Goal: Transaction & Acquisition: Purchase product/service

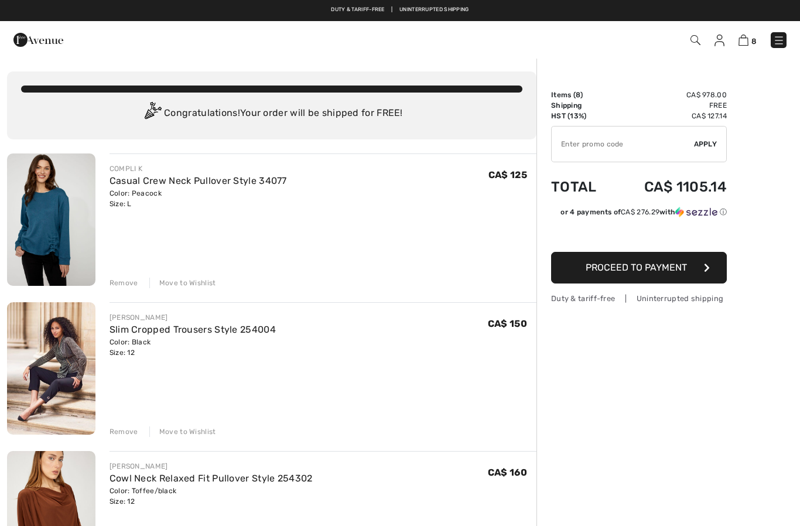
click at [599, 146] on input "TEXT" at bounding box center [622, 143] width 142 height 35
type input "S"
type input "EXTRA20"
click at [711, 145] on span "Apply" at bounding box center [705, 144] width 23 height 11
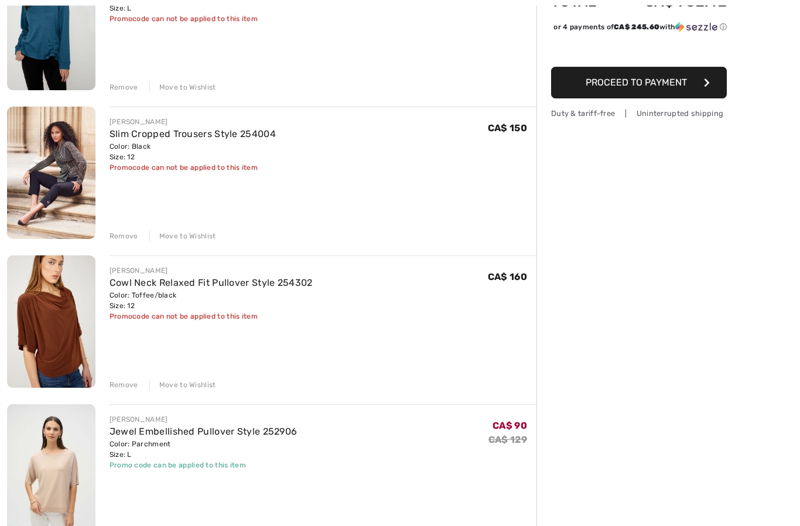
scroll to position [196, 0]
click at [130, 433] on link "Jewel Embellished Pullover Style 252906" at bounding box center [203, 431] width 188 height 11
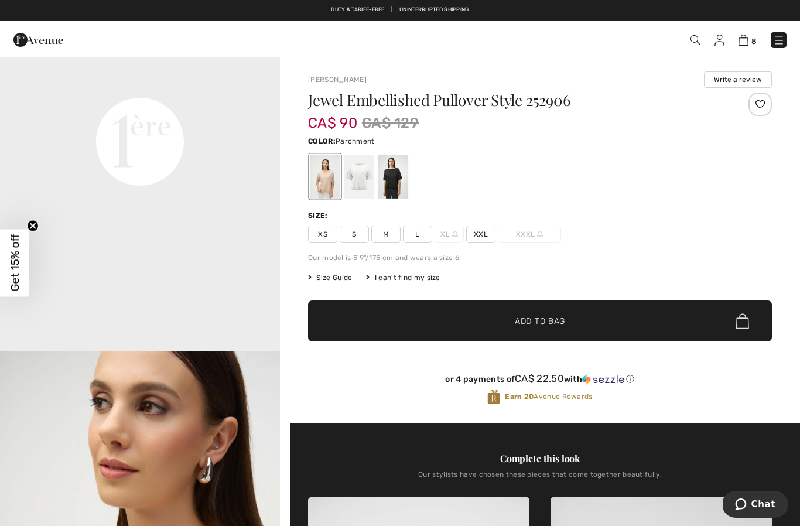
scroll to position [966, 0]
click at [412, 211] on div "Size:" at bounding box center [540, 215] width 464 height 11
click at [392, 186] on div at bounding box center [393, 177] width 30 height 44
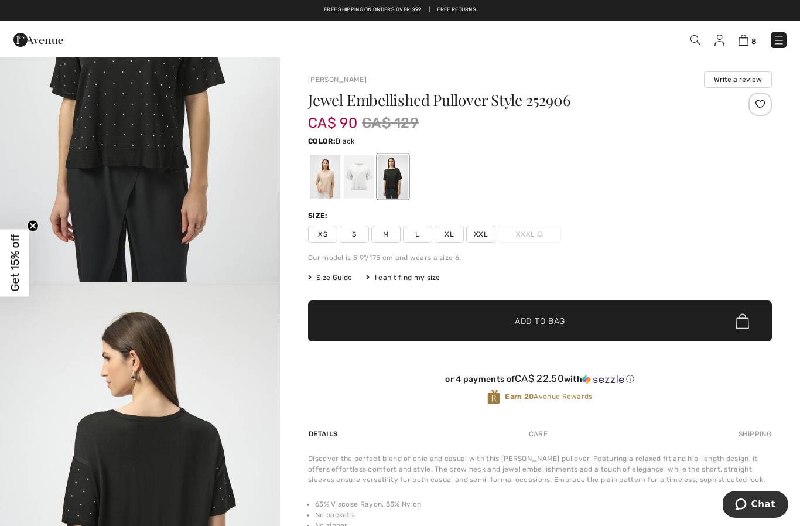
scroll to position [0, 0]
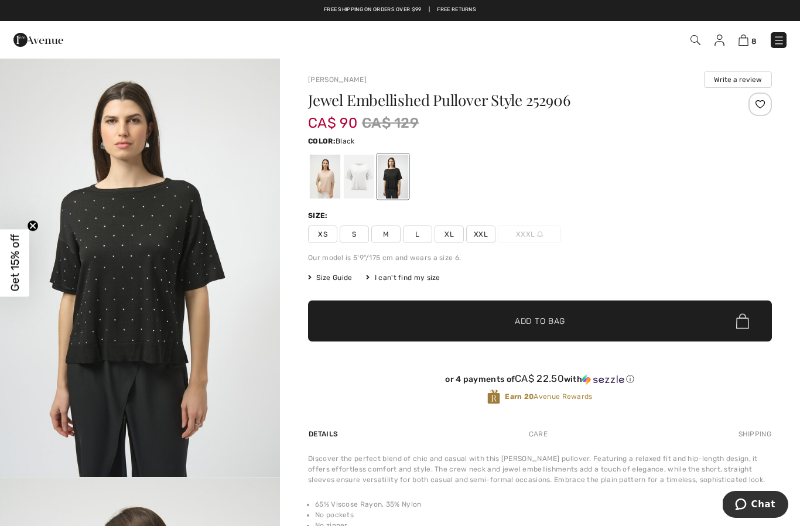
click at [353, 193] on div at bounding box center [359, 177] width 30 height 44
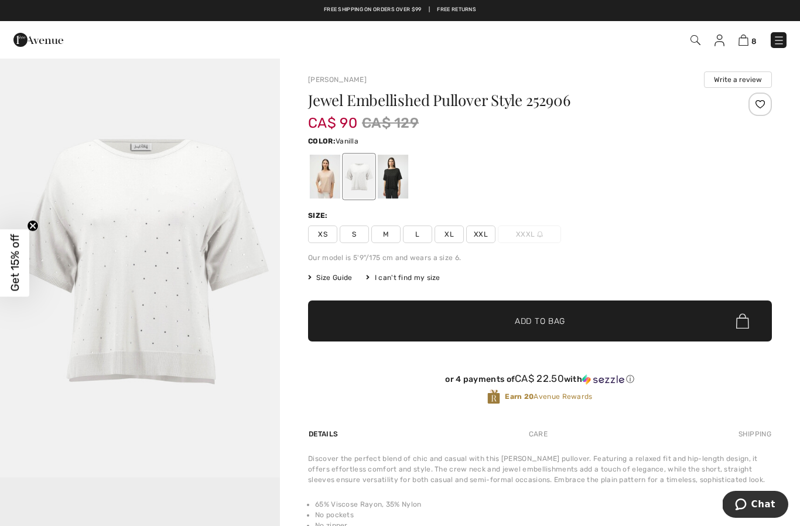
click at [318, 192] on div at bounding box center [325, 177] width 30 height 44
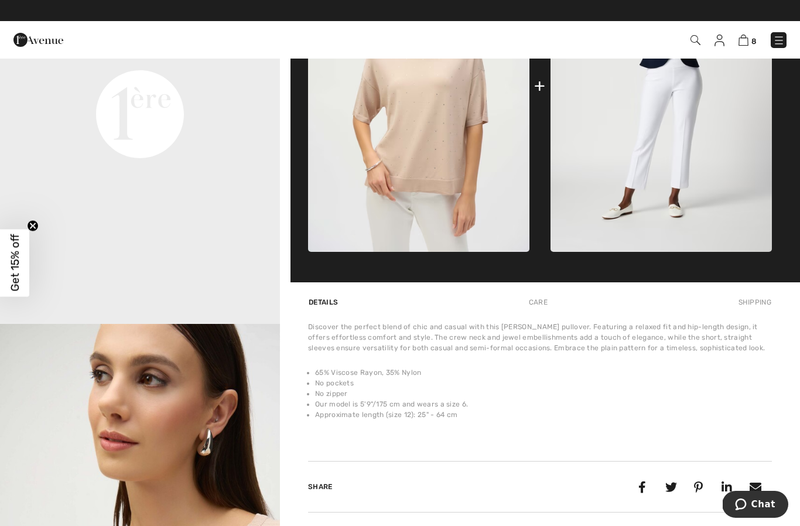
scroll to position [413, 0]
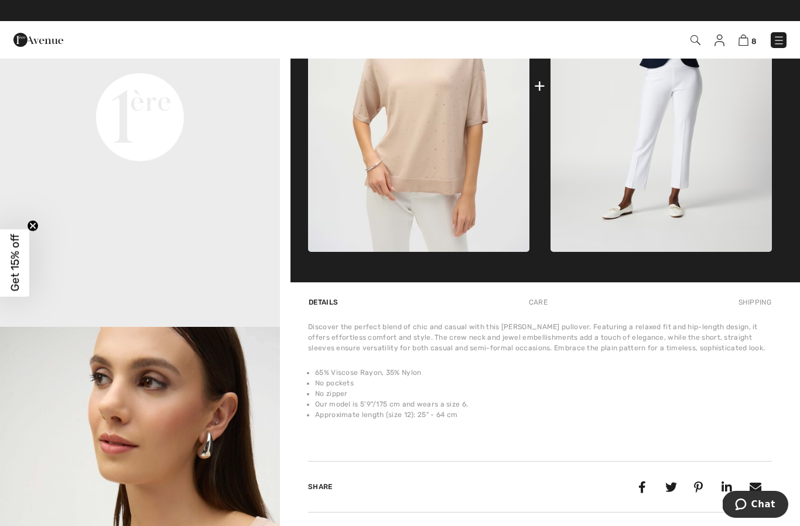
click at [743, 45] on img at bounding box center [743, 40] width 10 height 11
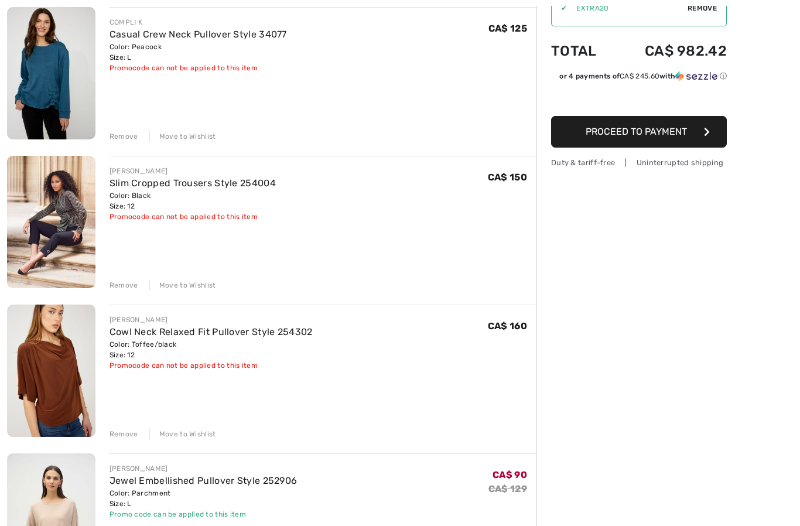
scroll to position [152, 0]
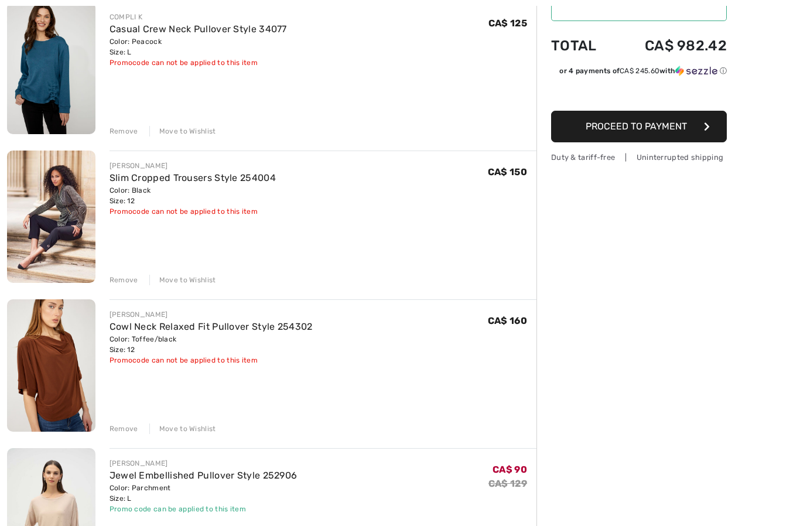
click at [183, 426] on div "Move to Wishlist" at bounding box center [182, 428] width 67 height 11
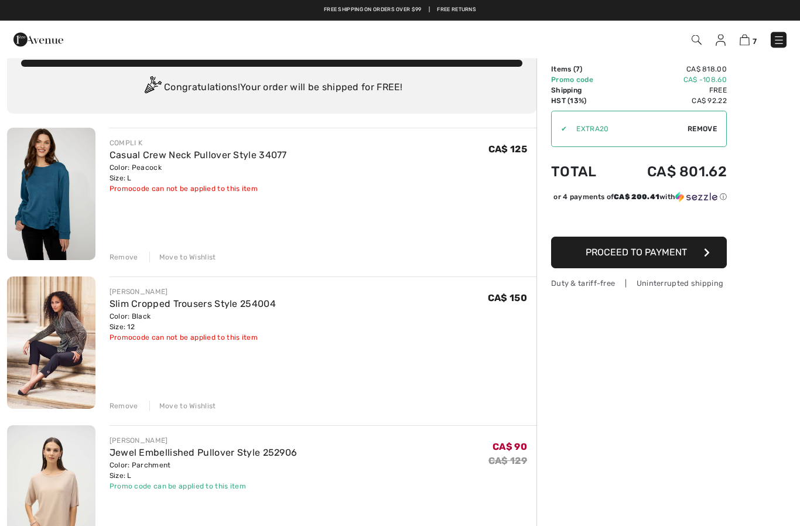
scroll to position [0, 0]
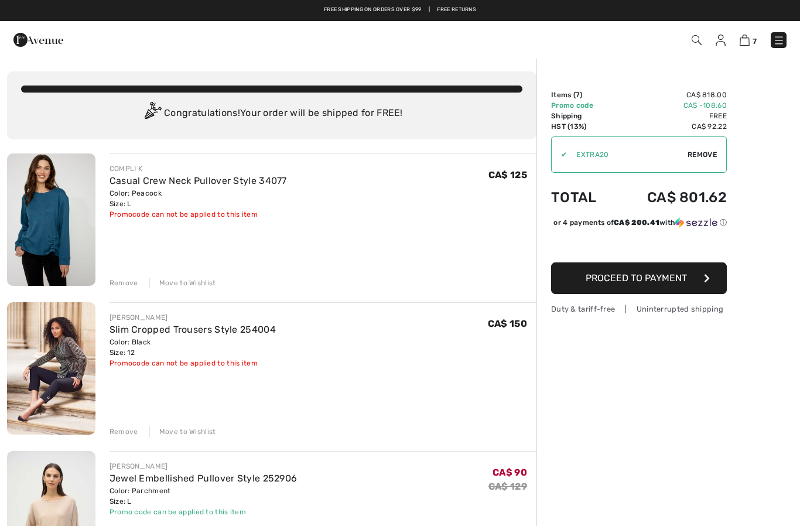
click at [779, 37] on img at bounding box center [779, 41] width 12 height 12
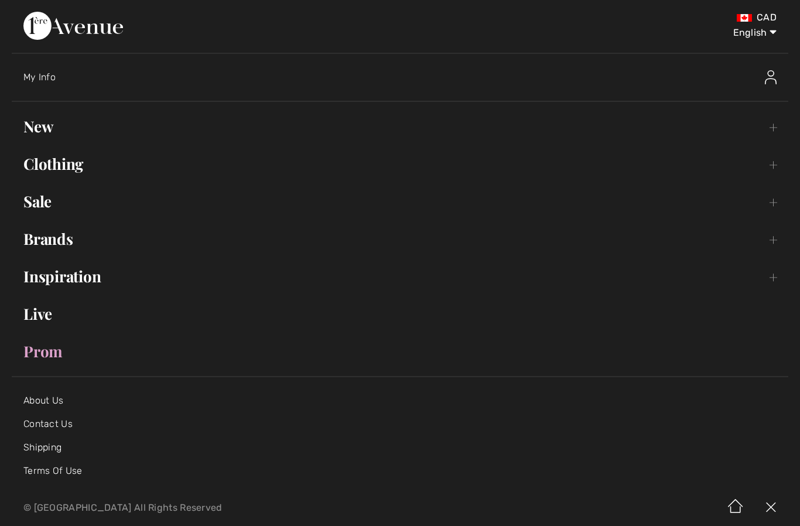
click at [48, 162] on link "Clothing Toggle submenu" at bounding box center [400, 164] width 776 height 26
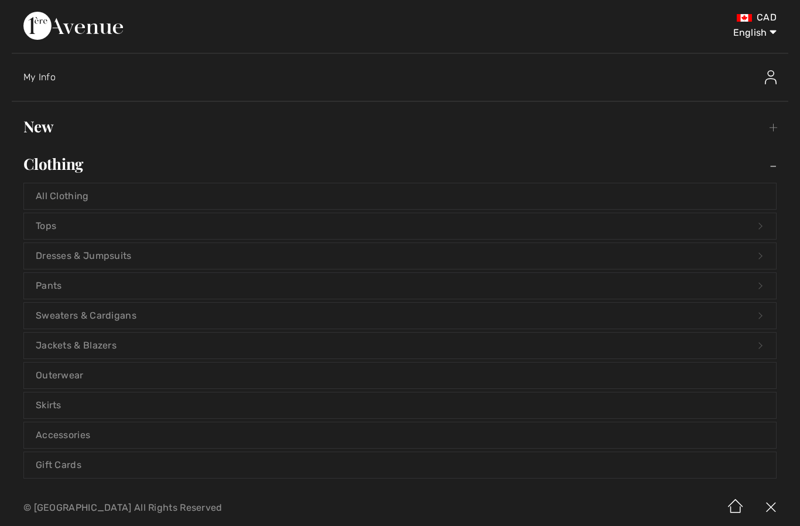
click at [42, 293] on link "Pants Open submenu" at bounding box center [400, 286] width 752 height 26
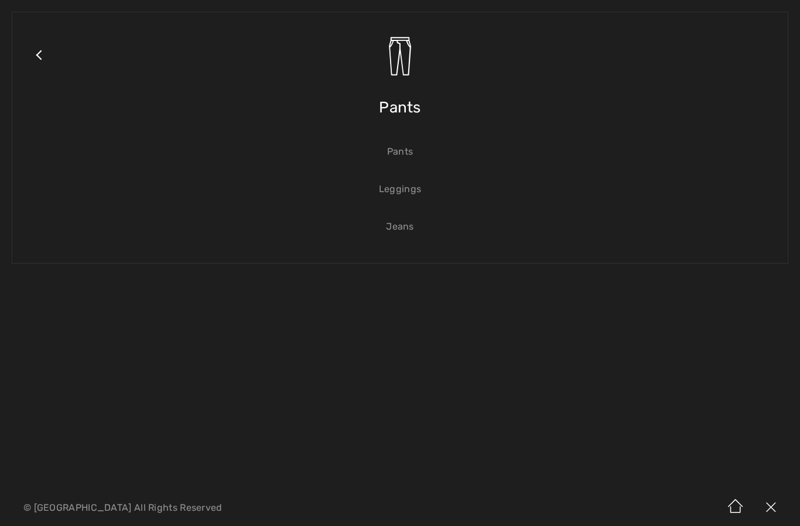
click at [413, 152] on link "Pants" at bounding box center [400, 152] width 752 height 26
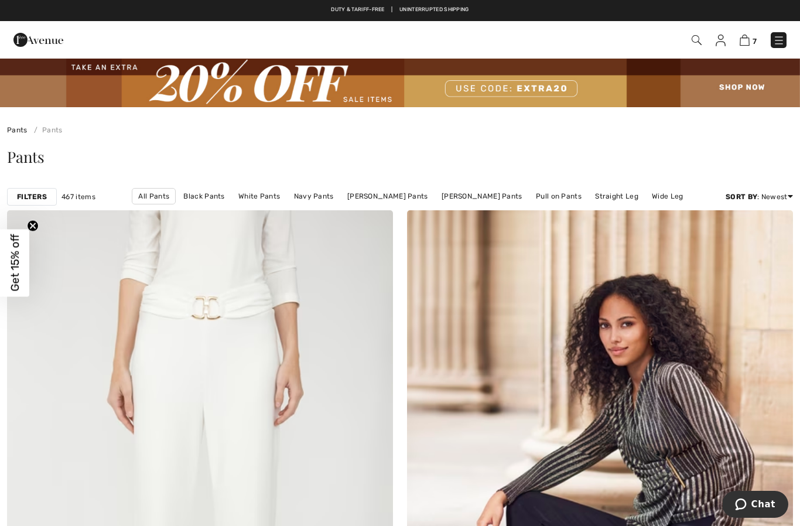
click at [35, 197] on strong "Filters" at bounding box center [32, 196] width 30 height 11
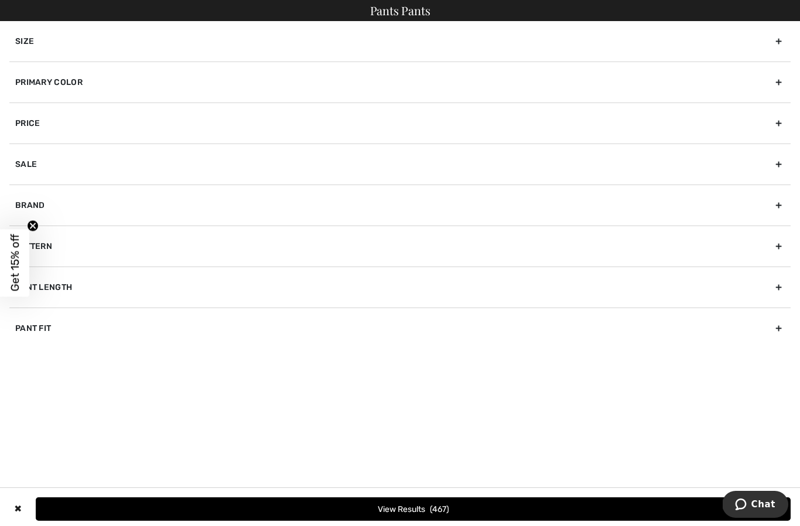
click at [64, 78] on div "Primary Color" at bounding box center [399, 81] width 781 height 41
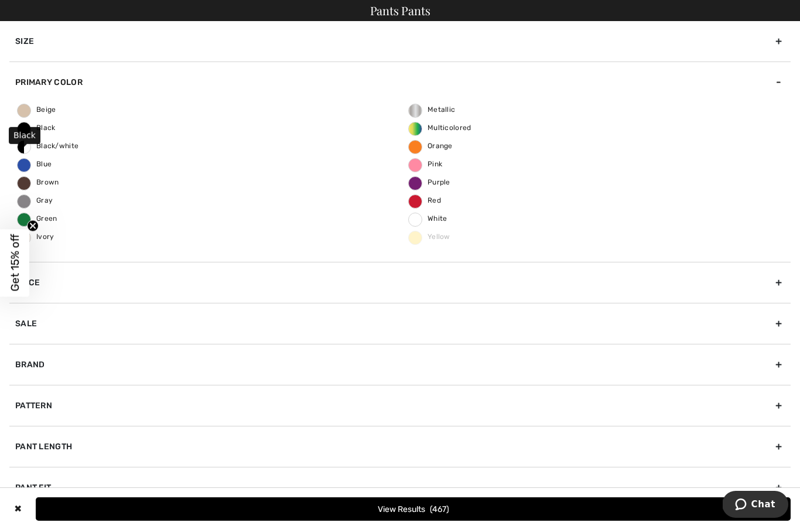
click at [44, 127] on span "Black" at bounding box center [37, 128] width 38 height 8
click at [0, 0] on input "Black" at bounding box center [0, 0] width 0 height 0
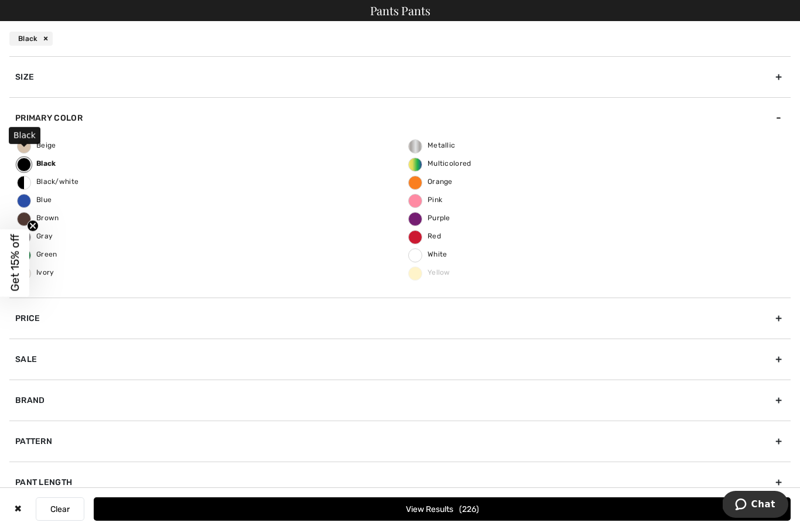
click at [364, 508] on button "View Results 226" at bounding box center [442, 508] width 697 height 23
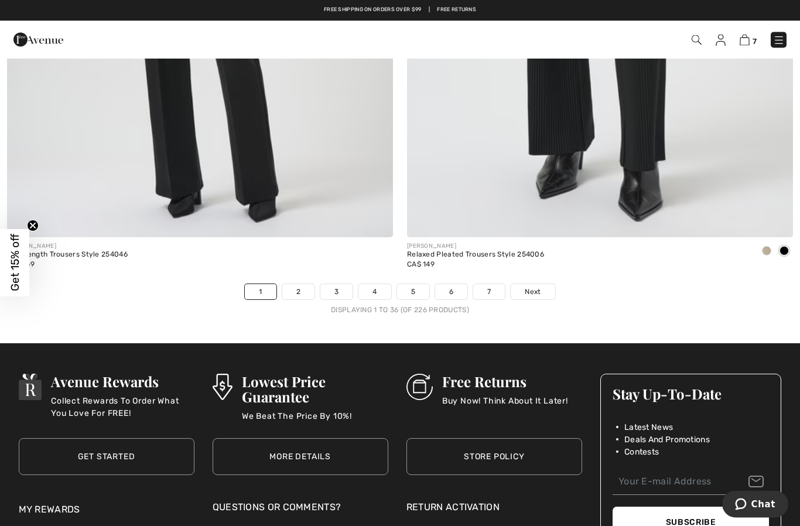
scroll to position [11447, 0]
click at [533, 287] on span "Next" at bounding box center [532, 291] width 16 height 11
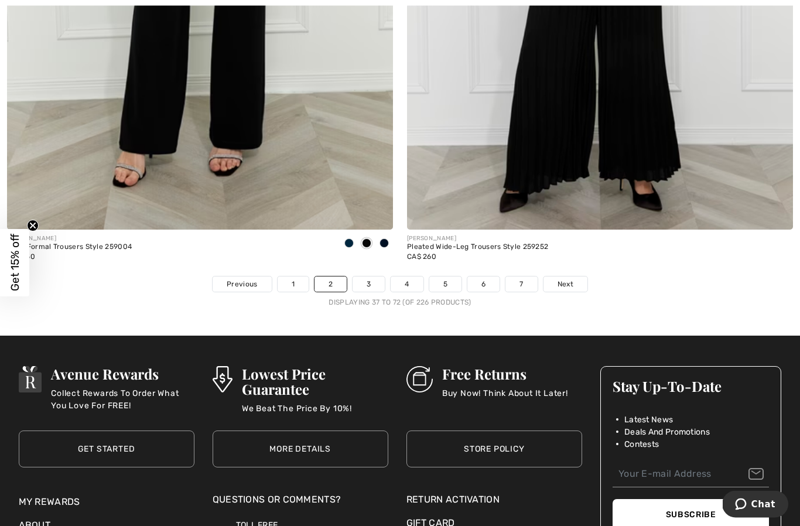
scroll to position [11454, 0]
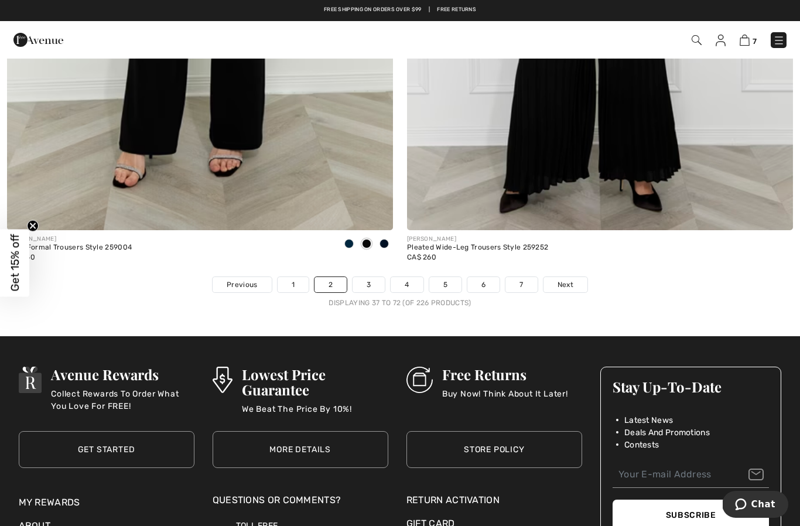
click at [563, 279] on span "Next" at bounding box center [565, 284] width 16 height 11
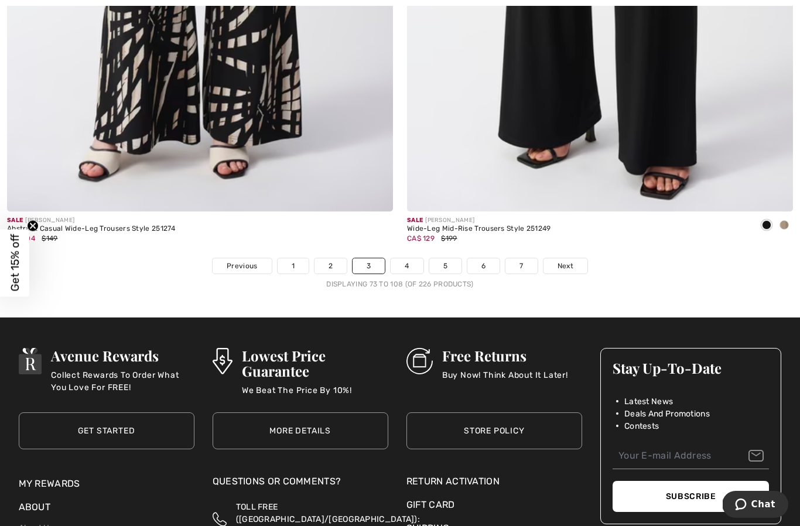
scroll to position [11471, 0]
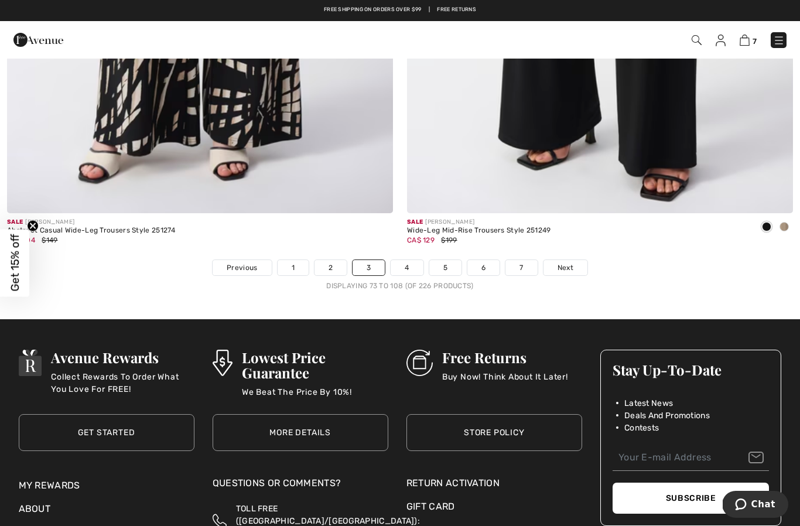
click at [570, 262] on span "Next" at bounding box center [565, 267] width 16 height 11
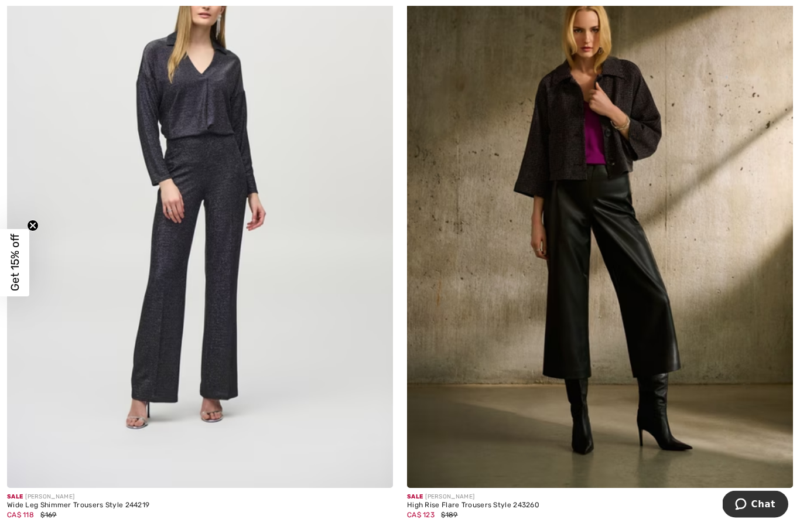
scroll to position [11197, 0]
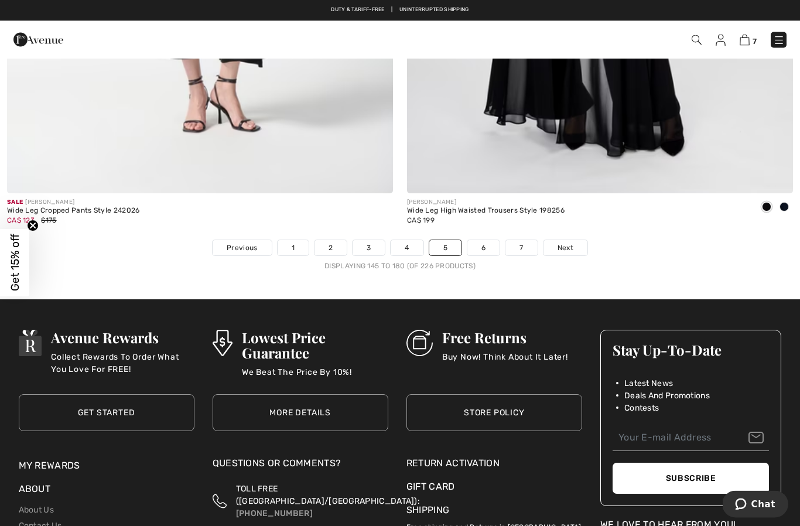
scroll to position [11490, 0]
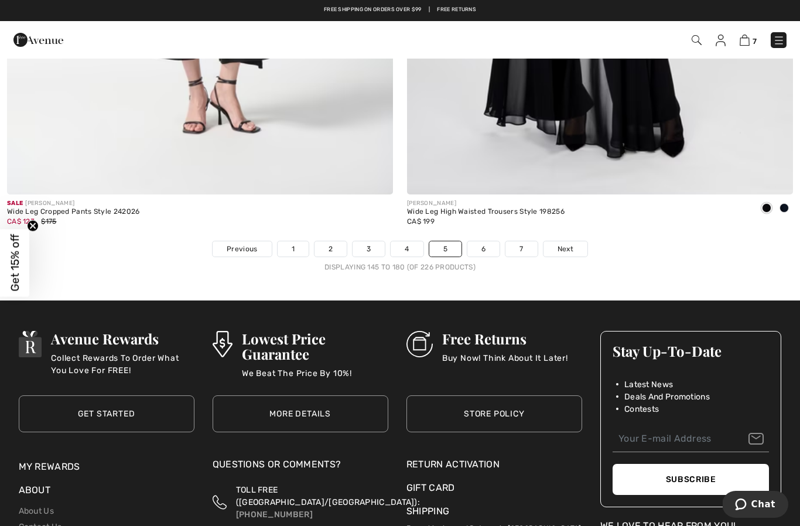
click at [560, 244] on span "Next" at bounding box center [565, 249] width 16 height 11
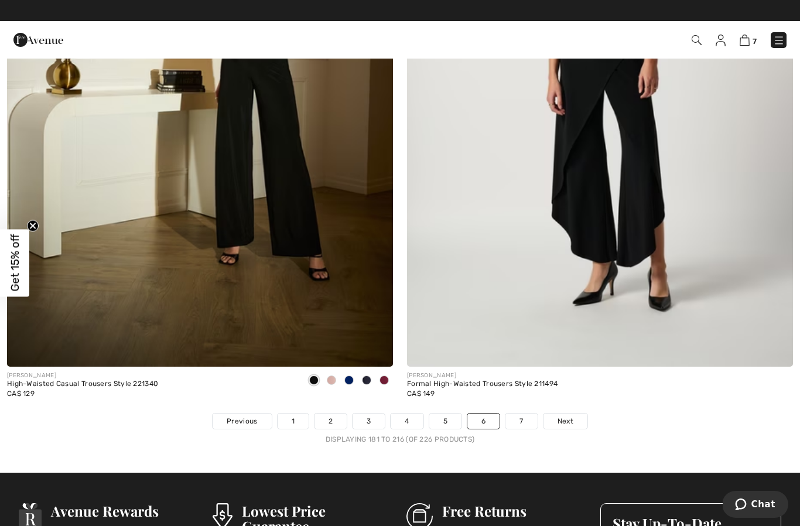
scroll to position [11317, 0]
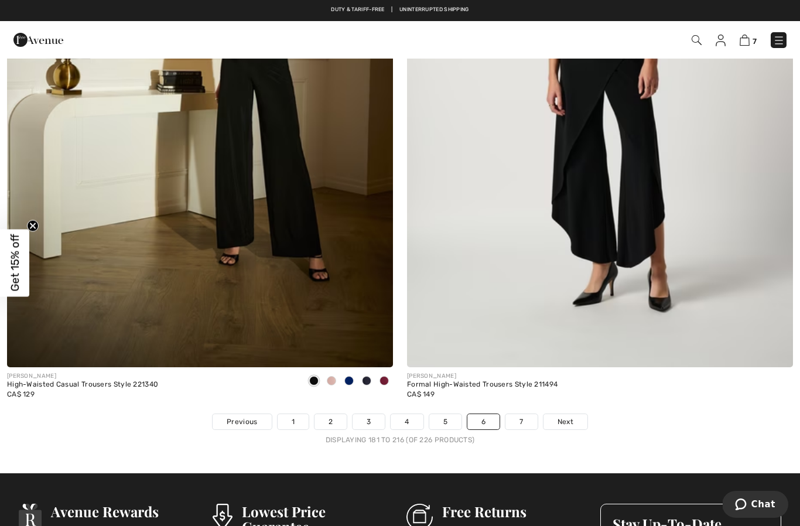
click at [563, 416] on span "Next" at bounding box center [565, 421] width 16 height 11
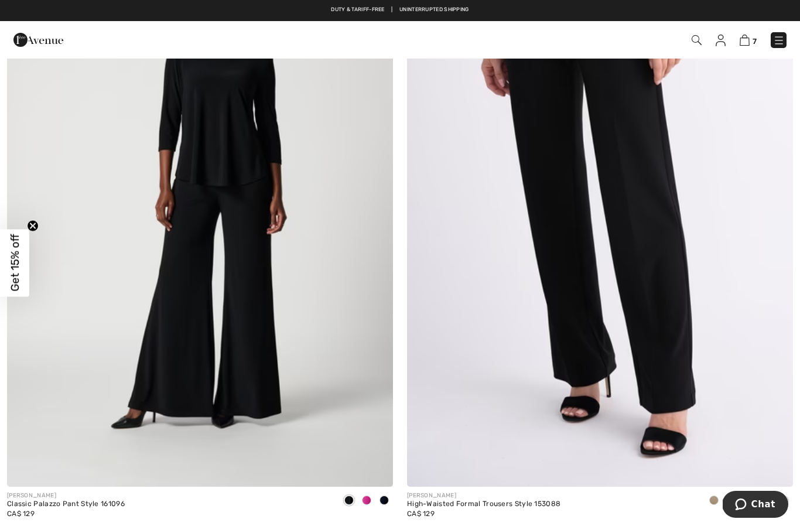
scroll to position [2176, 0]
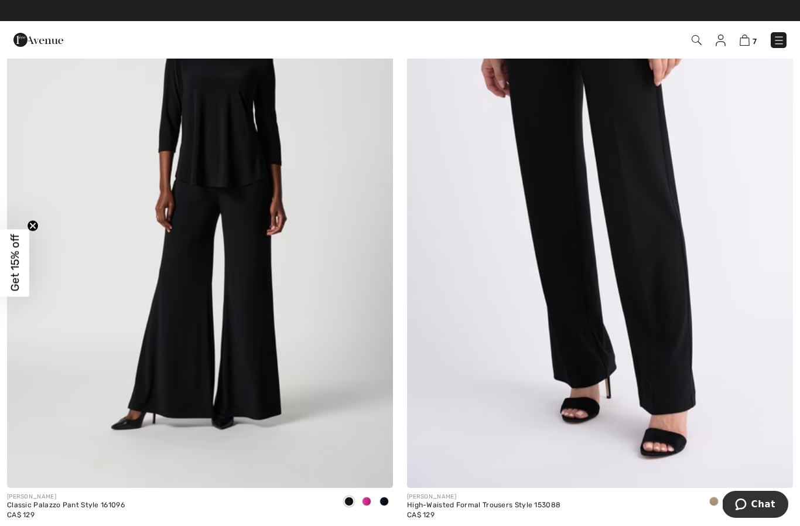
click at [745, 42] on img at bounding box center [744, 40] width 10 height 11
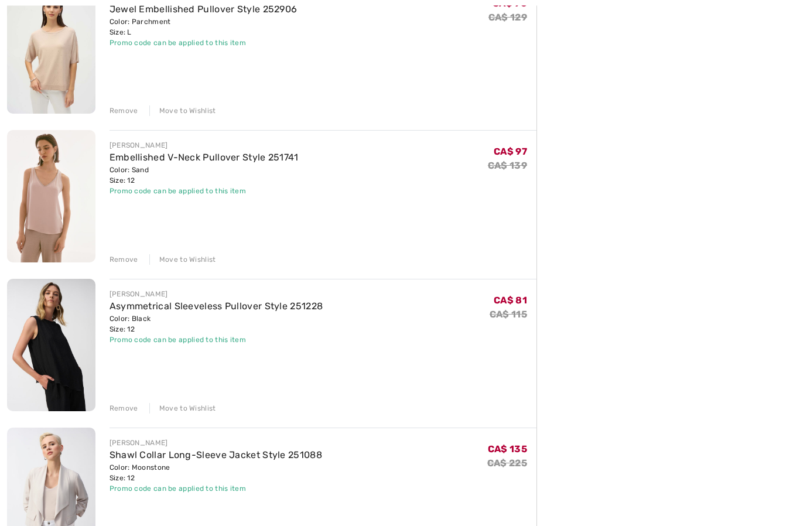
scroll to position [469, 0]
click at [122, 409] on div "Remove" at bounding box center [123, 408] width 29 height 11
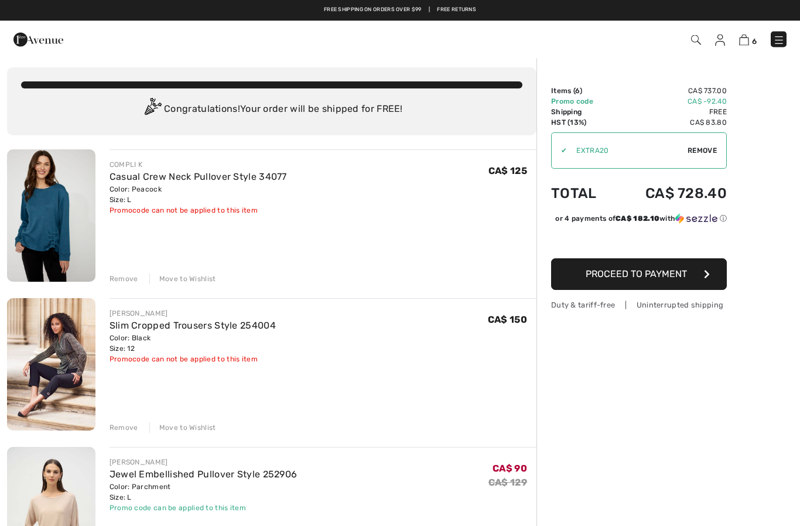
scroll to position [0, 0]
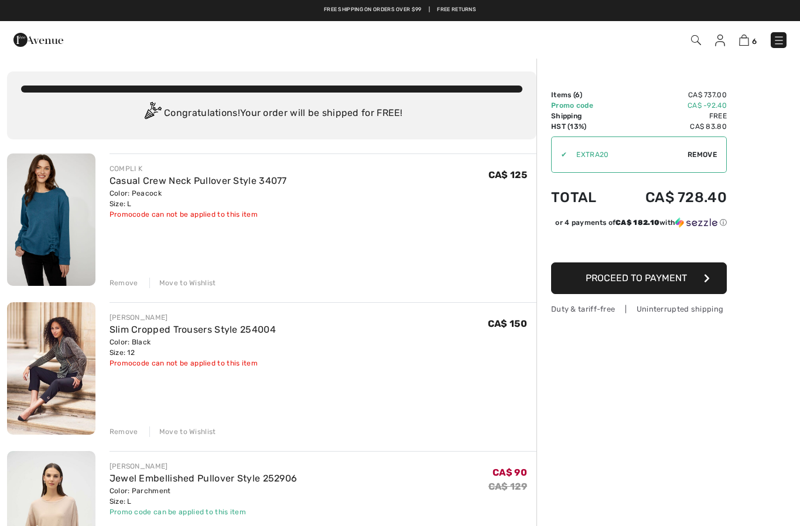
click at [124, 186] on link "Casual Crew Neck Pullover Style 34077" at bounding box center [197, 180] width 177 height 11
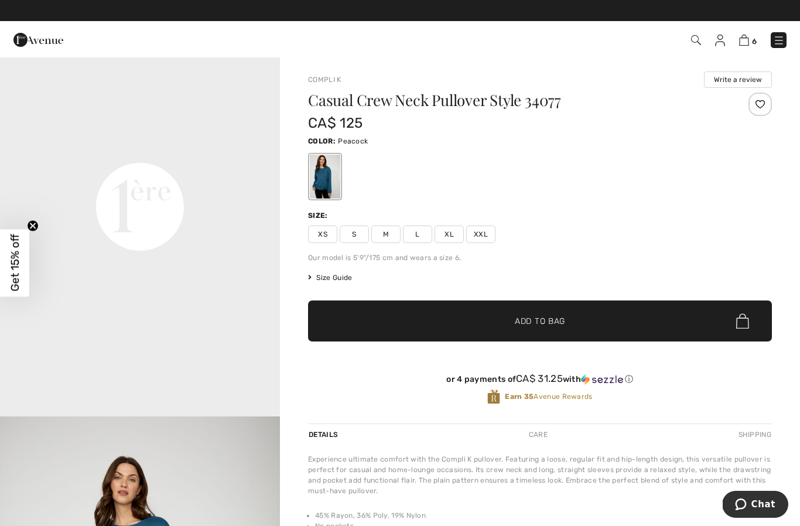
scroll to position [900, 0]
click at [743, 42] on img at bounding box center [744, 40] width 10 height 11
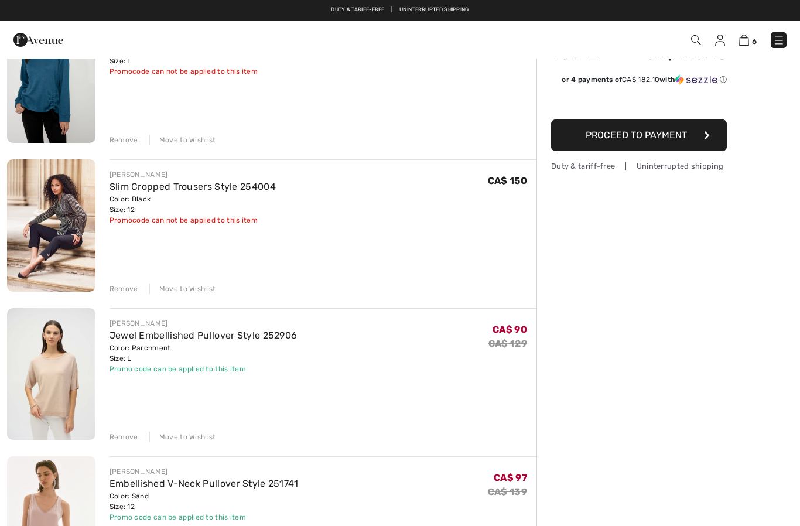
scroll to position [140, 0]
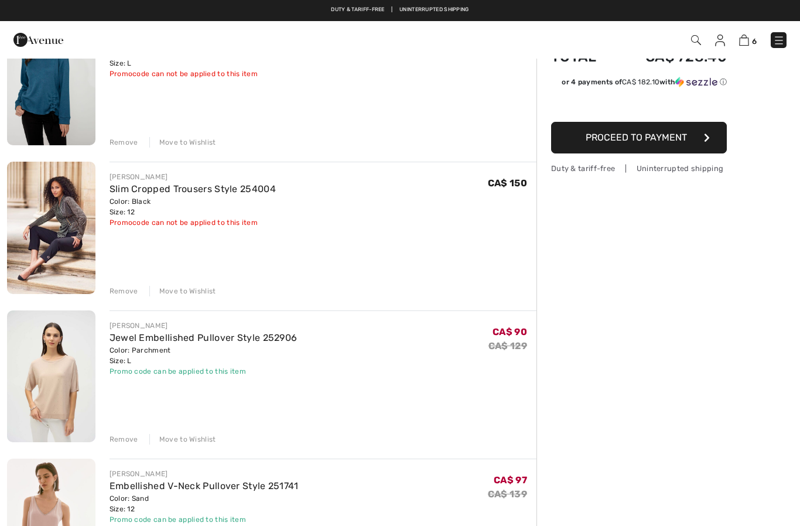
click at [145, 180] on div "[PERSON_NAME]" at bounding box center [192, 177] width 166 height 11
click at [145, 192] on link "Slim Cropped Trousers Style 254004" at bounding box center [192, 188] width 166 height 11
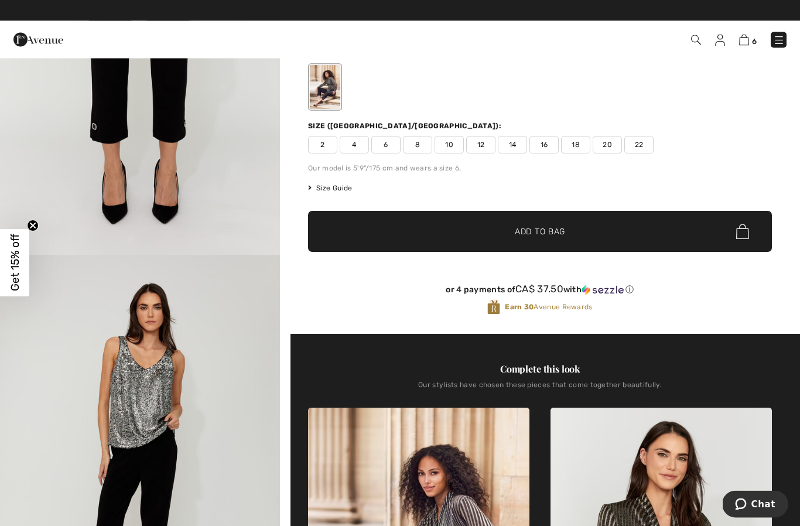
scroll to position [90, 0]
click at [739, 44] on link "6" at bounding box center [748, 40] width 18 height 14
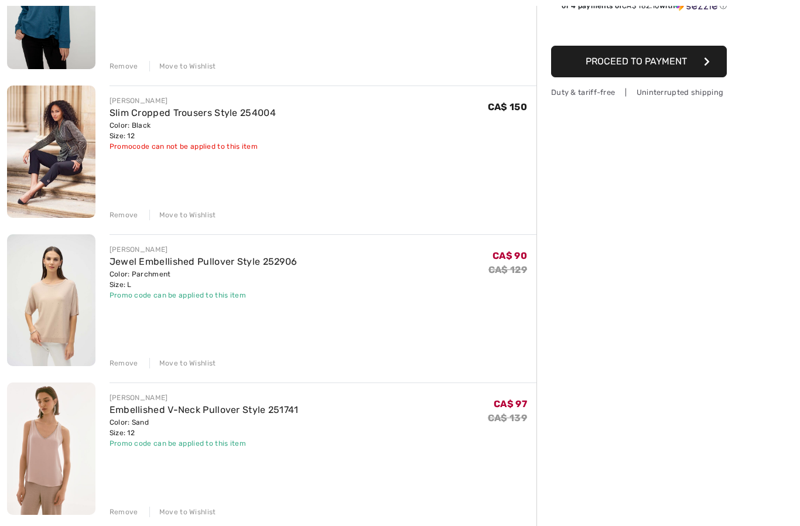
scroll to position [218, 0]
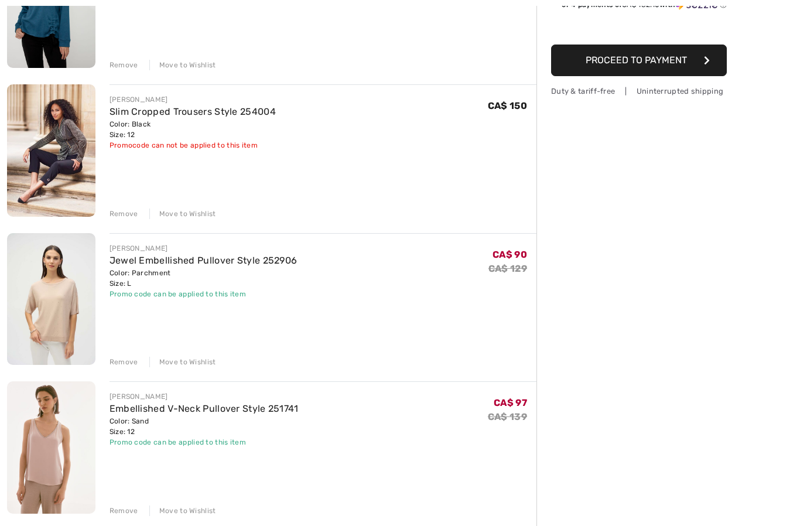
click at [147, 259] on link "Jewel Embellished Pullover Style 252906" at bounding box center [203, 260] width 188 height 11
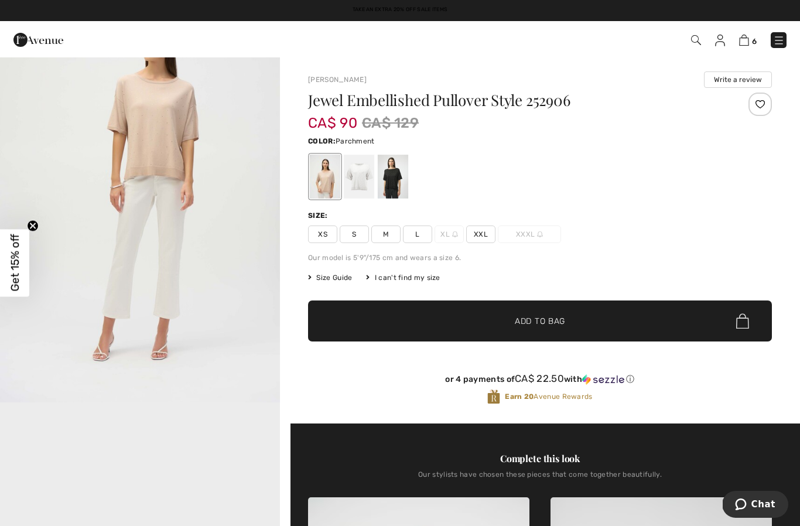
scroll to position [492, 0]
click at [740, 46] on link "6" at bounding box center [748, 40] width 18 height 14
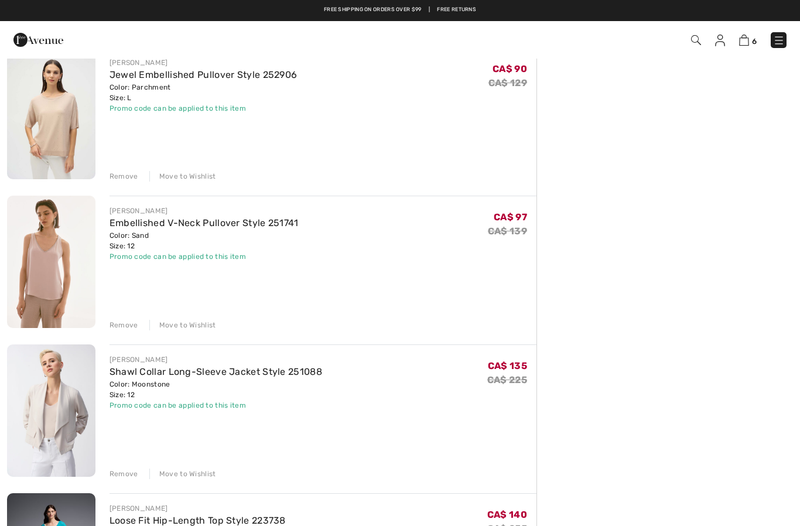
scroll to position [401, 0]
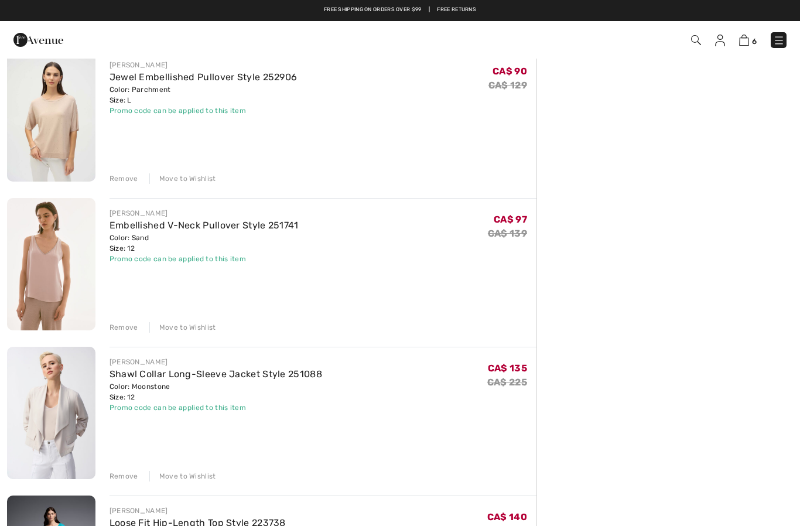
click at [687, 40] on span "6" at bounding box center [565, 40] width 444 height 16
click at [691, 39] on img at bounding box center [696, 40] width 10 height 10
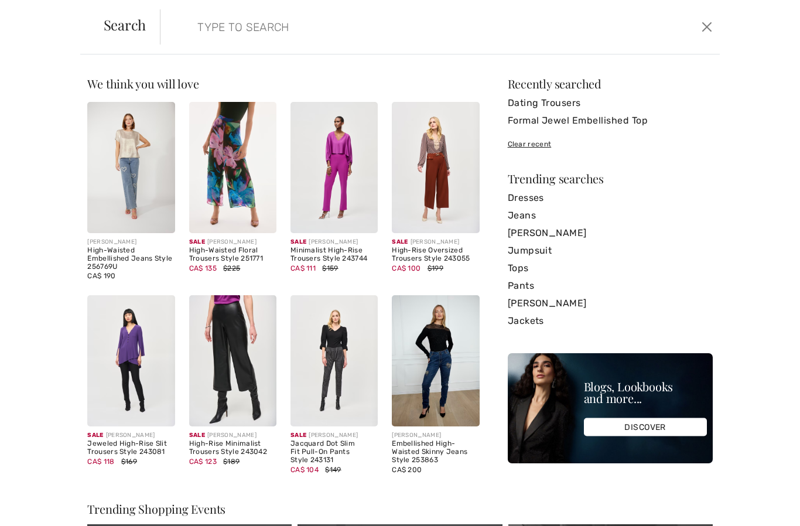
scroll to position [0, 0]
click at [210, 30] on input "search" at bounding box center [379, 26] width 382 height 35
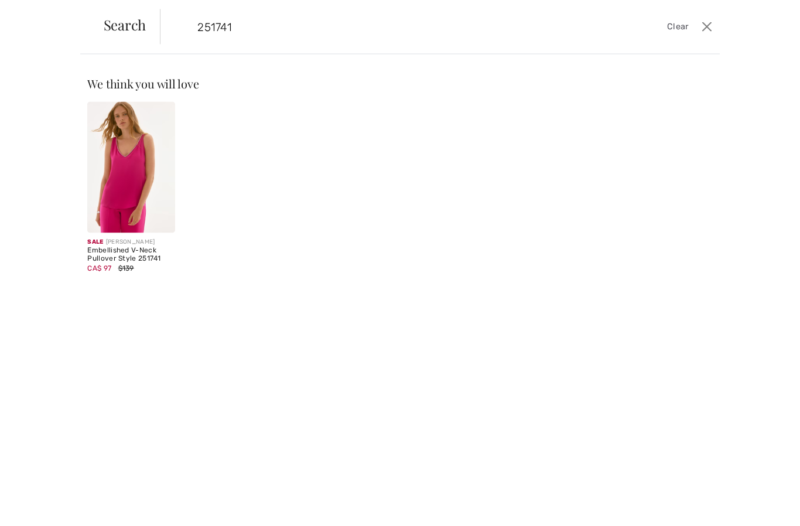
type input "251741"
click at [119, 215] on img at bounding box center [130, 167] width 87 height 131
click at [120, 251] on div "Embellished V-Neck Pullover Style 251741" at bounding box center [130, 254] width 87 height 16
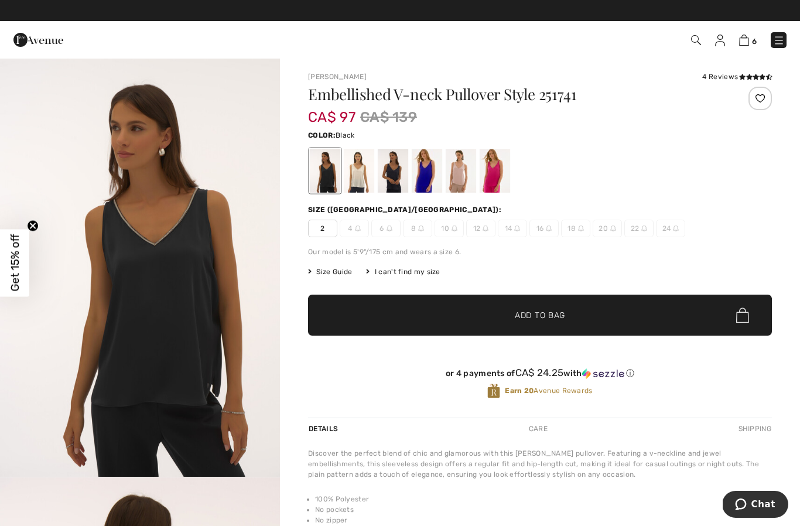
click at [740, 46] on link "6" at bounding box center [748, 40] width 18 height 14
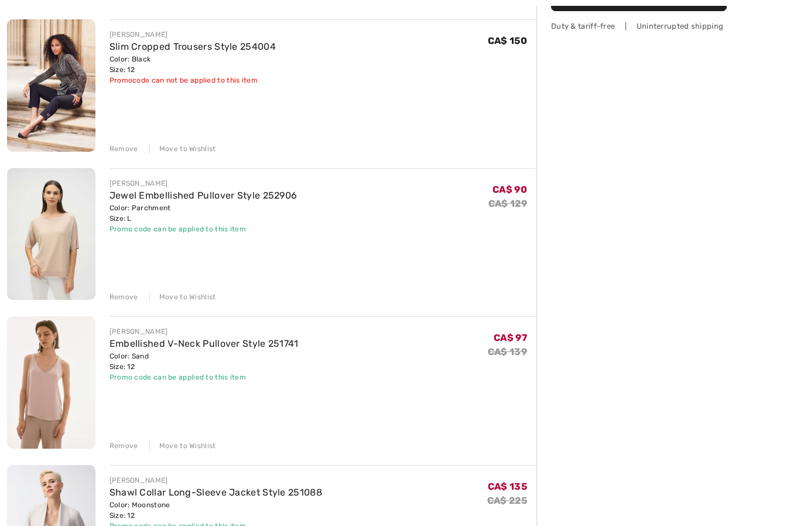
scroll to position [282, 0]
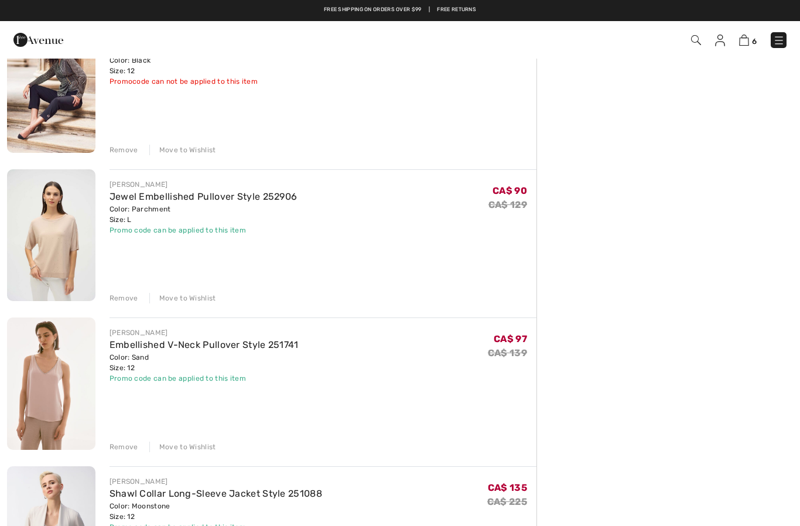
click at [181, 447] on div "Move to Wishlist" at bounding box center [182, 446] width 67 height 11
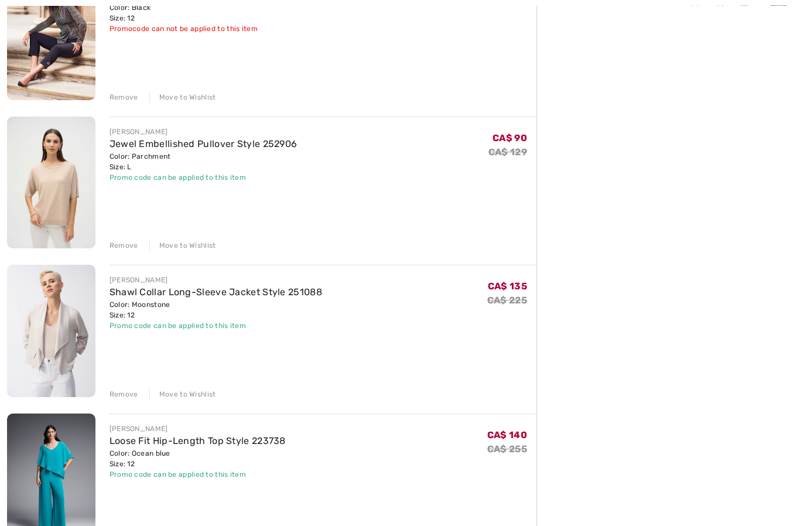
scroll to position [334, 0]
click at [189, 391] on div "Move to Wishlist" at bounding box center [182, 394] width 67 height 11
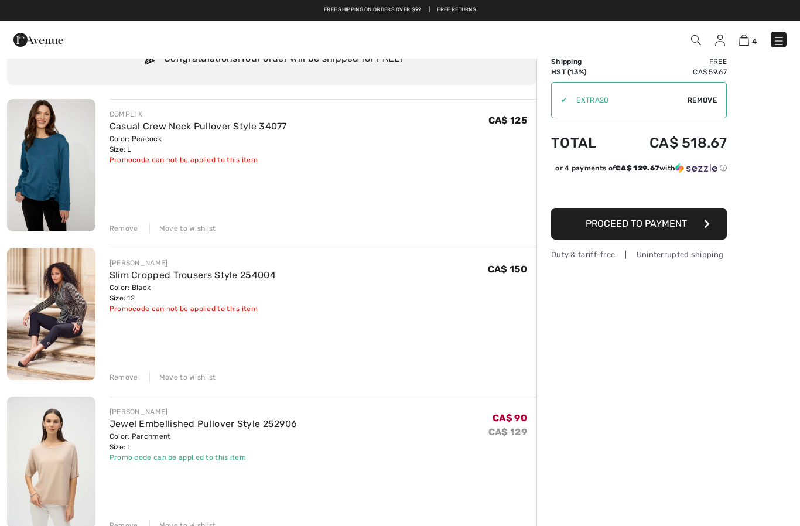
scroll to position [0, 0]
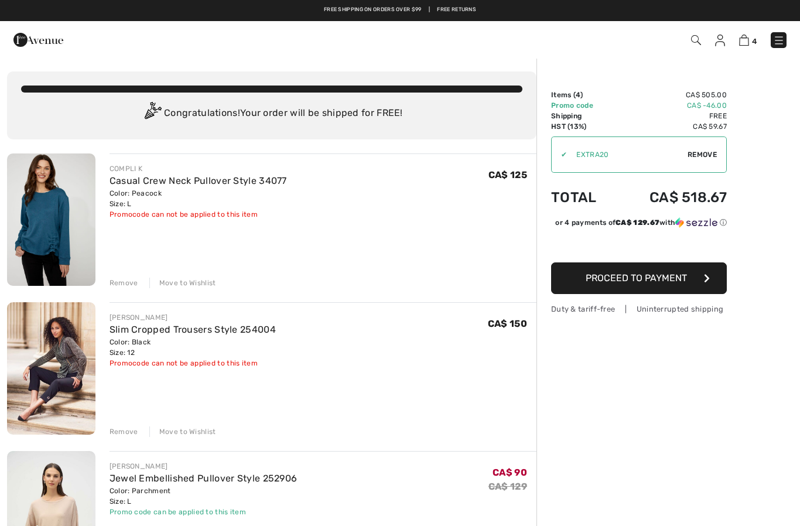
click at [712, 43] on span "4" at bounding box center [565, 40] width 444 height 16
click at [712, 40] on span "4" at bounding box center [565, 40] width 444 height 16
click at [715, 45] on img at bounding box center [720, 41] width 10 height 12
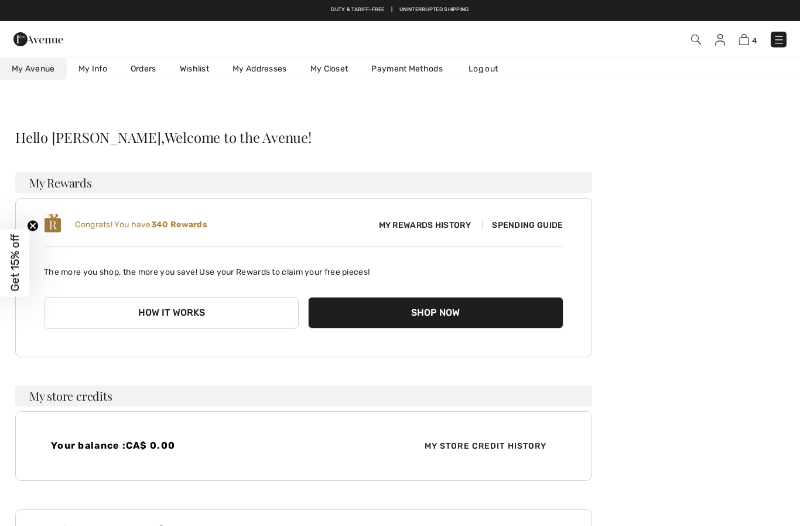
click at [191, 74] on link "Wishlist" at bounding box center [194, 69] width 53 height 22
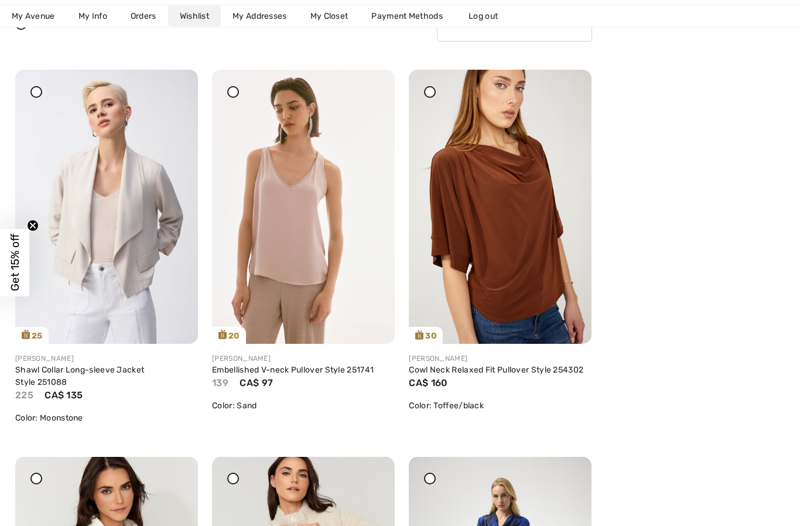
scroll to position [166, 0]
click at [108, 227] on img at bounding box center [106, 207] width 183 height 274
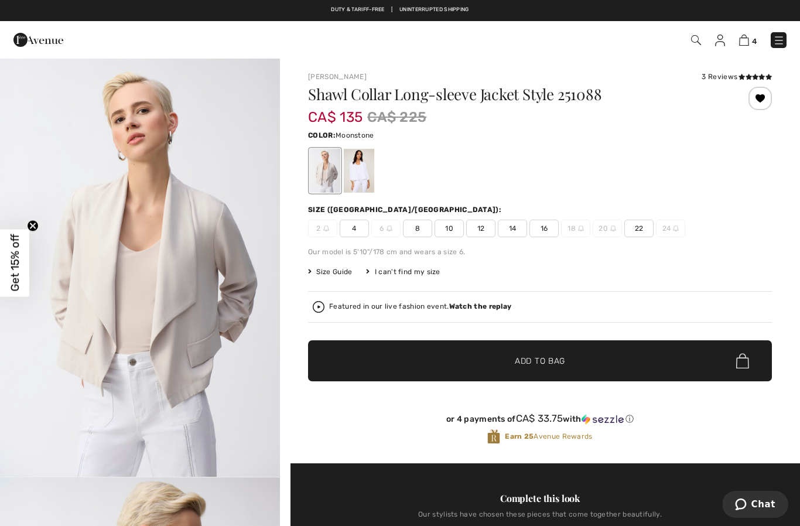
click at [479, 230] on span "12" at bounding box center [480, 229] width 29 height 18
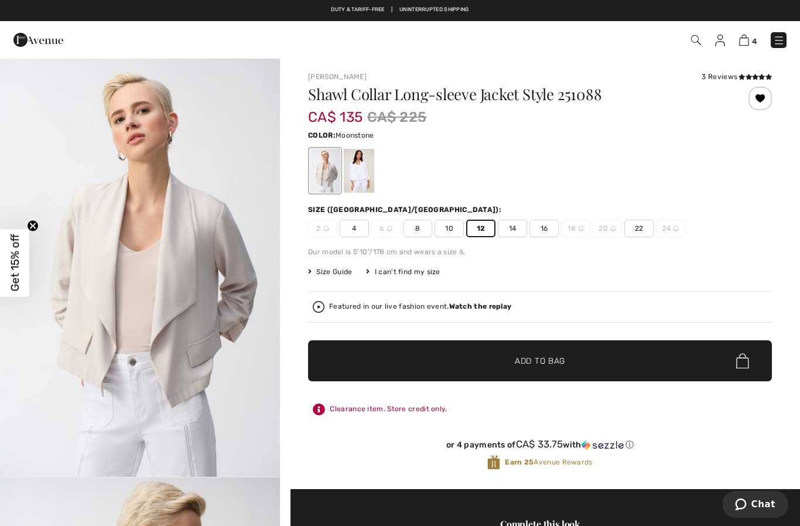
click at [522, 370] on span "✔ Added to Bag Add to Bag" at bounding box center [540, 360] width 464 height 41
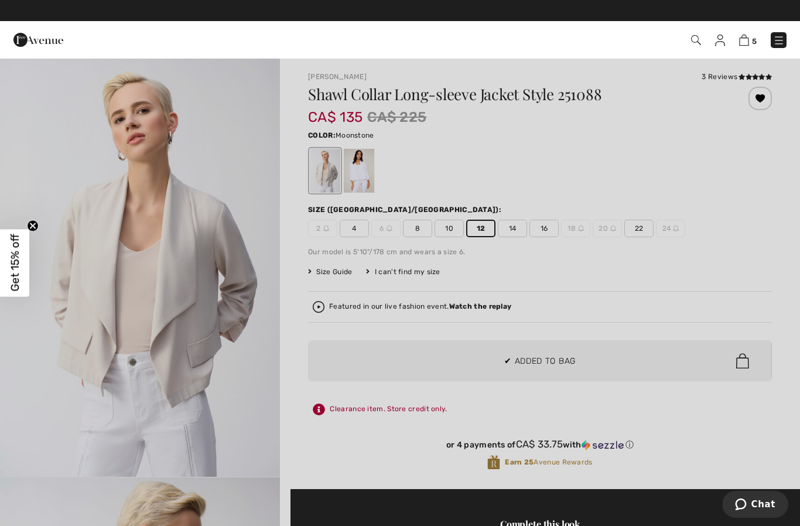
click at [718, 252] on div at bounding box center [400, 263] width 800 height 526
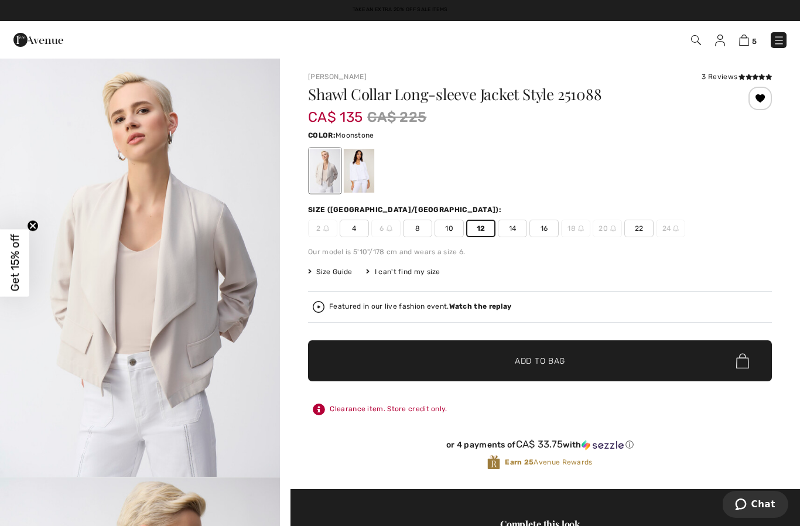
click at [733, 74] on div "3 Reviews" at bounding box center [736, 76] width 70 height 11
click at [752, 75] on icon at bounding box center [755, 77] width 6 height 6
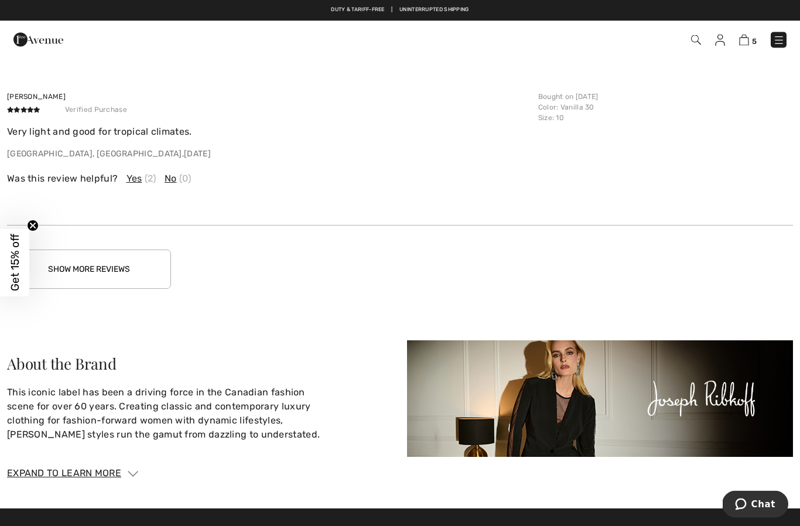
scroll to position [2219, 0]
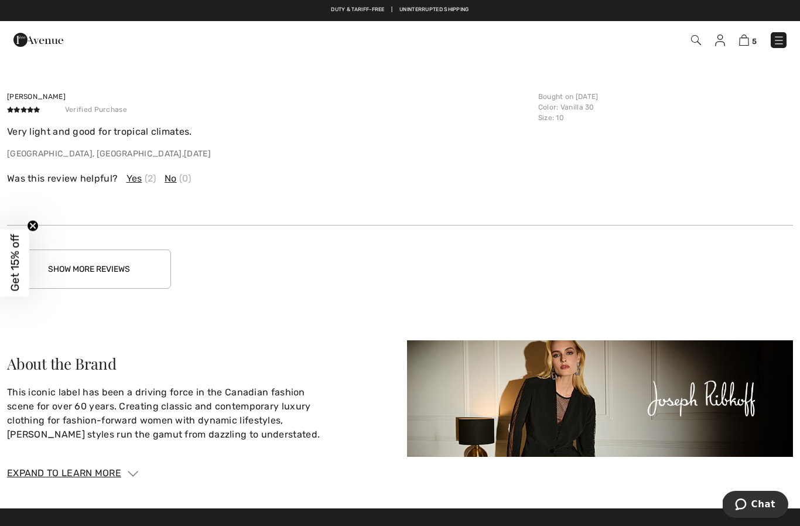
click at [88, 263] on button "Show More Reviews" at bounding box center [89, 268] width 164 height 39
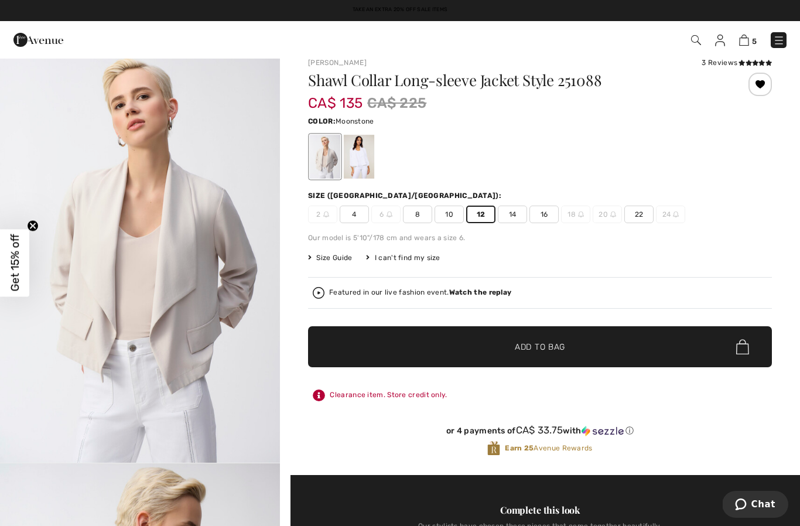
scroll to position [0, 0]
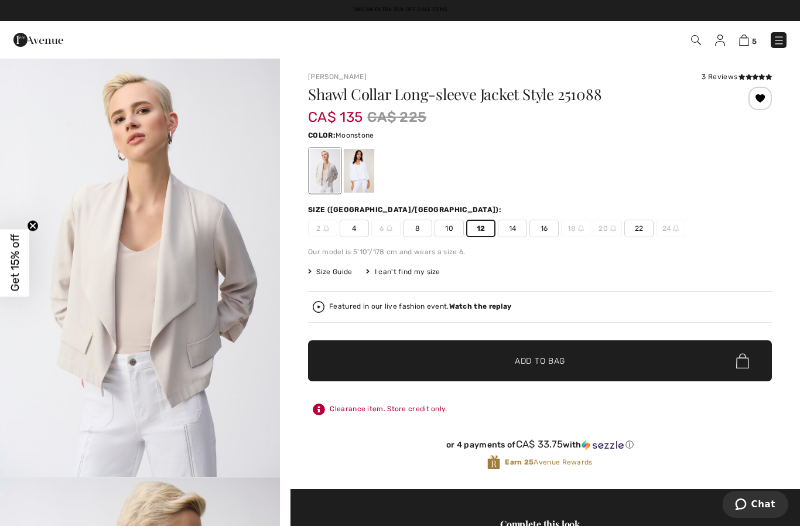
click at [450, 220] on span "10" at bounding box center [448, 229] width 29 height 18
click at [505, 360] on span "✔ Added to Bag" at bounding box center [521, 361] width 71 height 12
click at [715, 47] on span "6" at bounding box center [565, 40] width 444 height 16
click at [715, 40] on img at bounding box center [720, 41] width 10 height 12
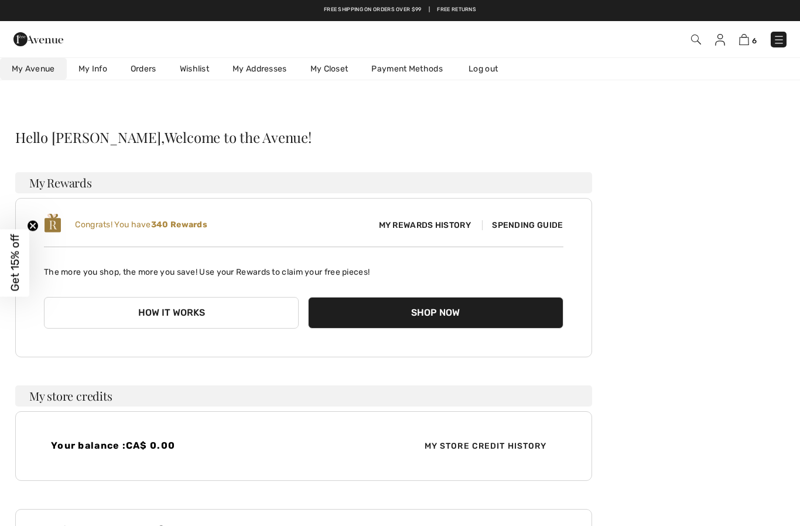
click at [187, 69] on link "Wishlist" at bounding box center [194, 69] width 53 height 22
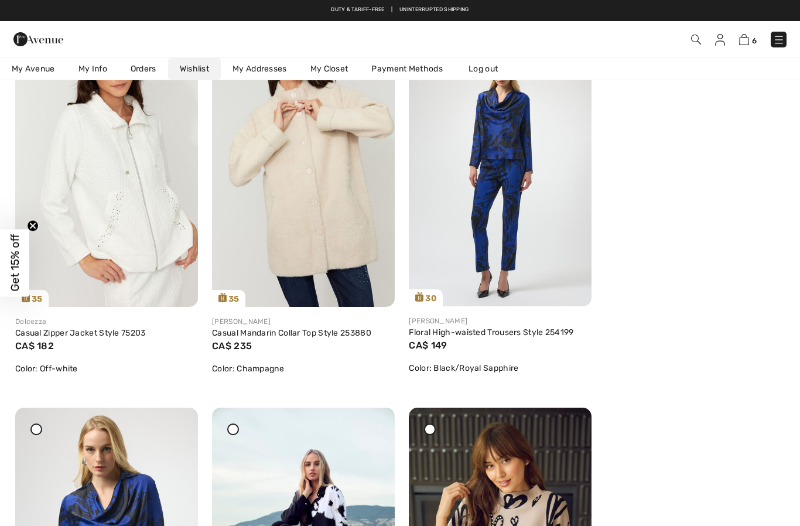
scroll to position [589, 0]
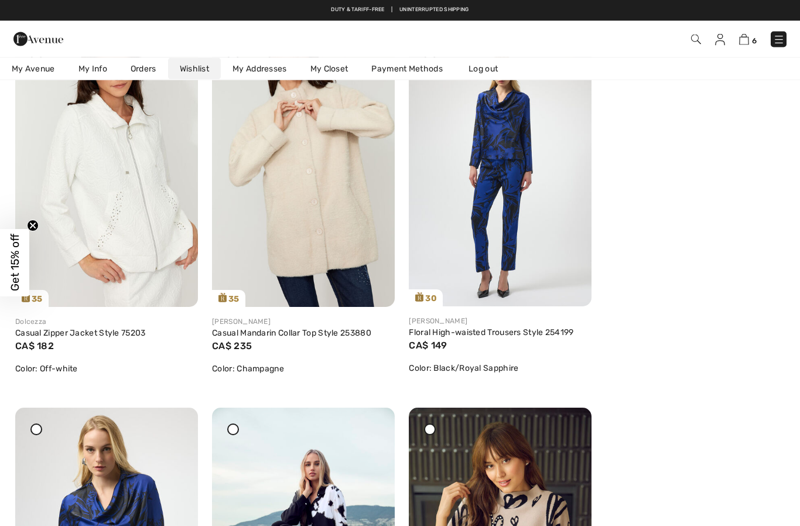
click at [109, 208] on img at bounding box center [106, 170] width 183 height 274
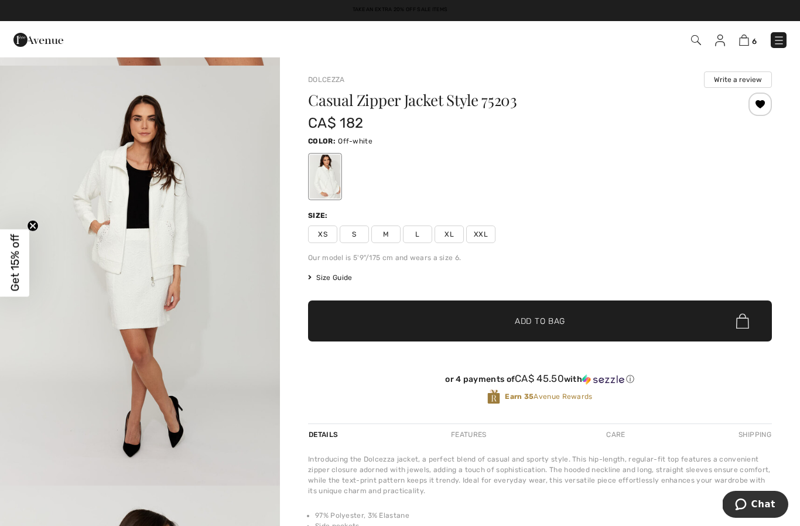
scroll to position [832, 0]
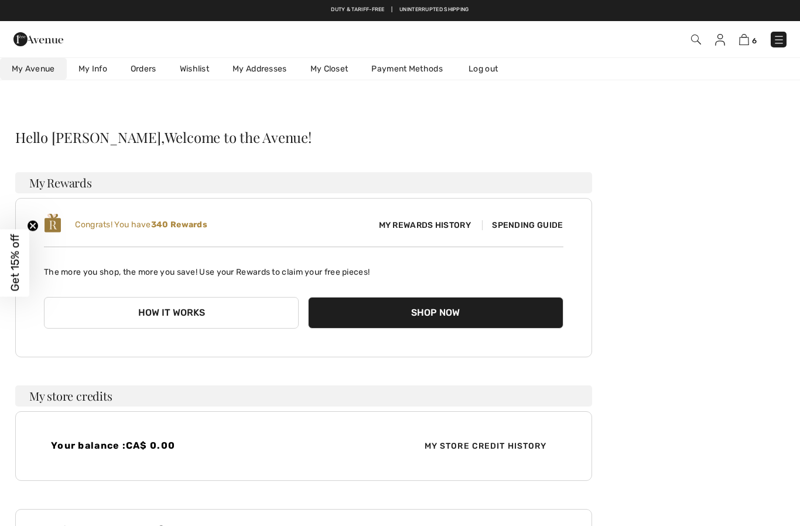
click at [187, 61] on link "Wishlist" at bounding box center [194, 69] width 53 height 22
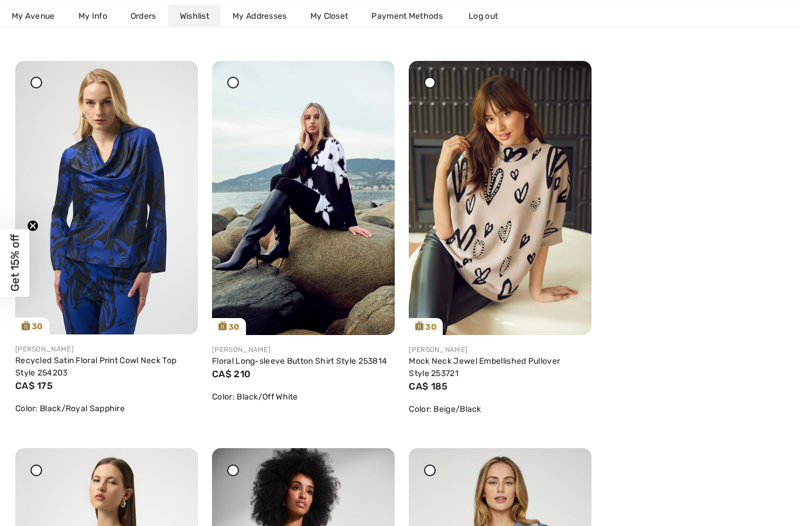
scroll to position [937, 0]
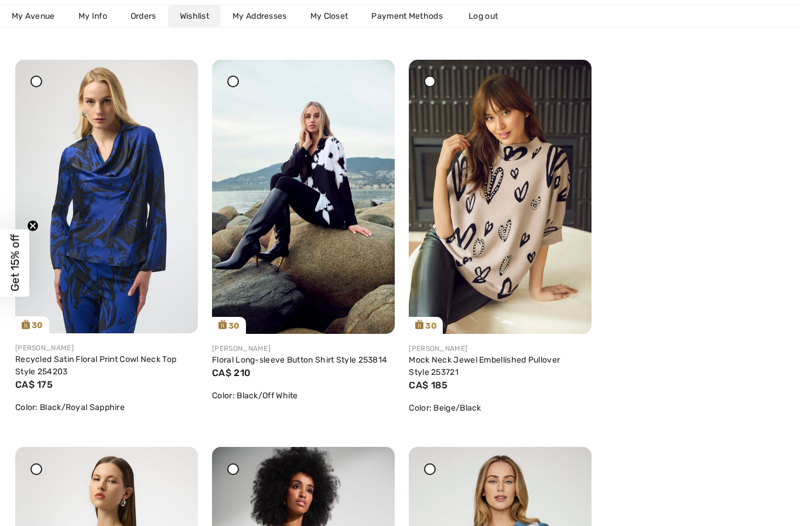
click at [480, 231] on img at bounding box center [500, 197] width 183 height 274
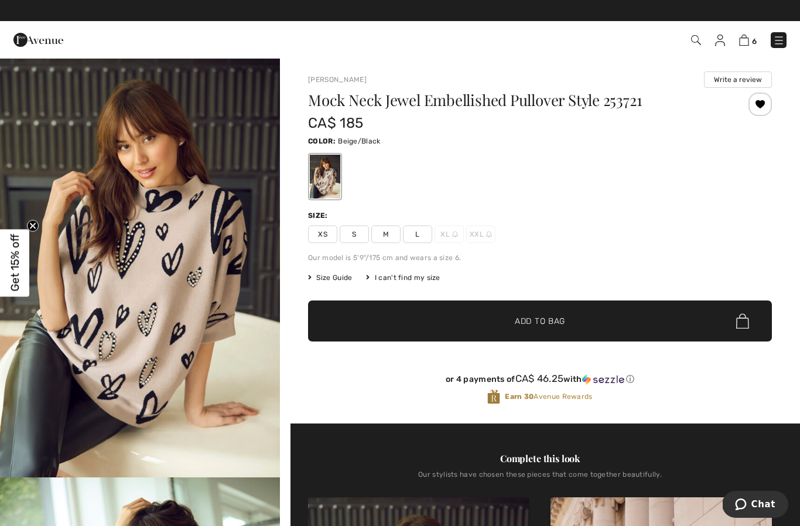
click at [721, 46] on img at bounding box center [720, 41] width 10 height 12
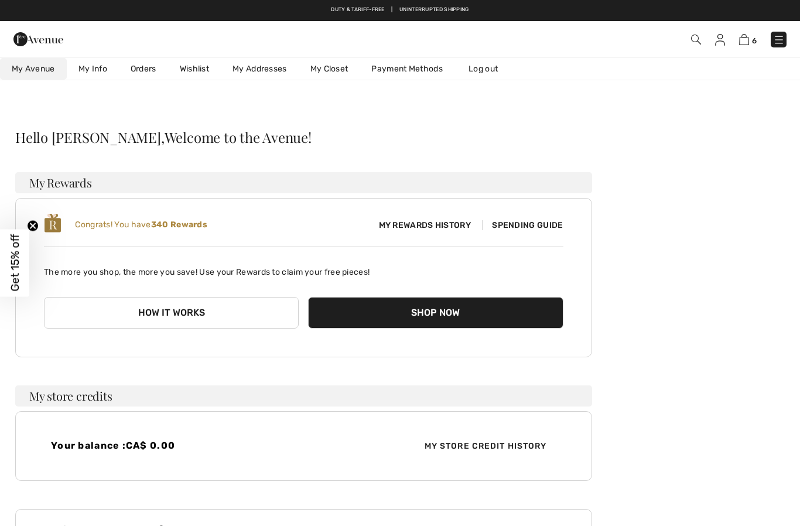
click at [179, 66] on link "Wishlist" at bounding box center [194, 69] width 53 height 22
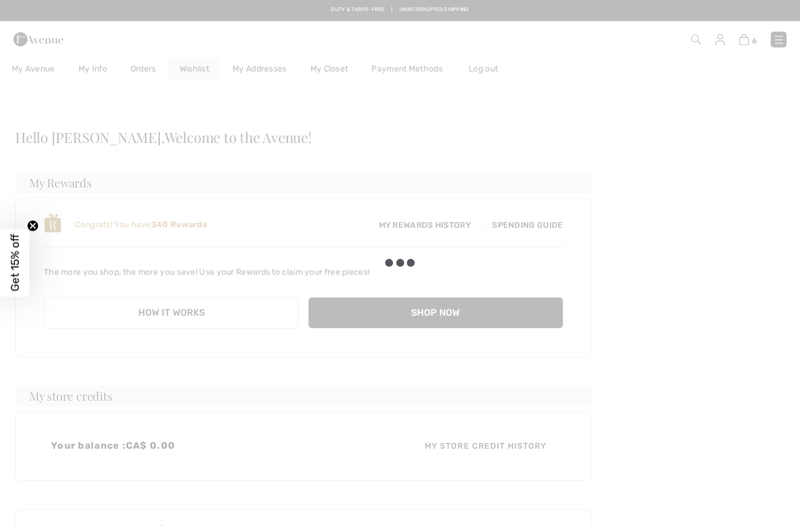
click at [192, 67] on div at bounding box center [400, 263] width 800 height 526
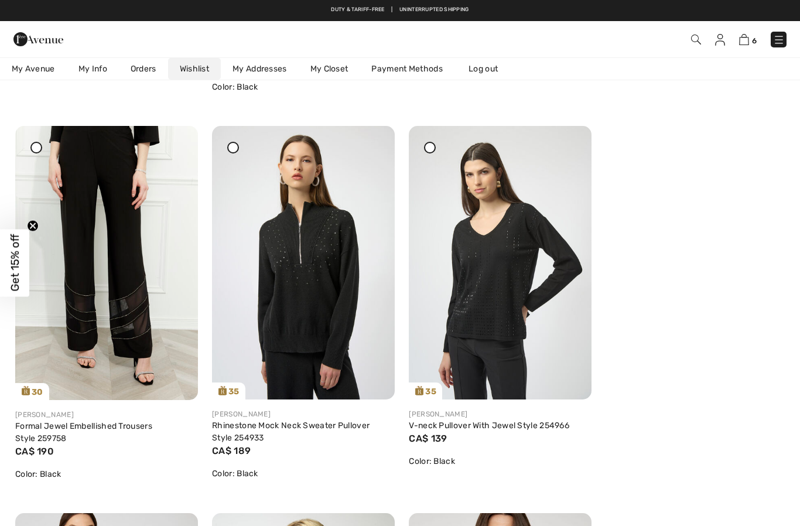
scroll to position [2033, 0]
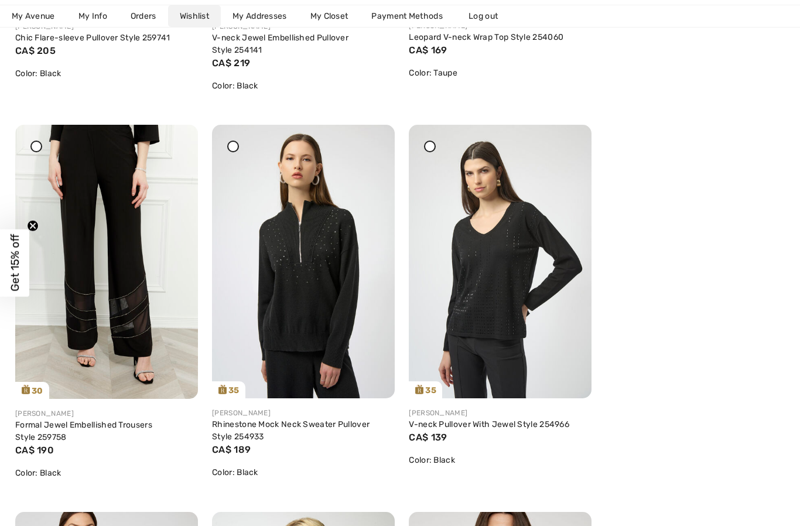
click at [491, 296] on img at bounding box center [500, 262] width 183 height 274
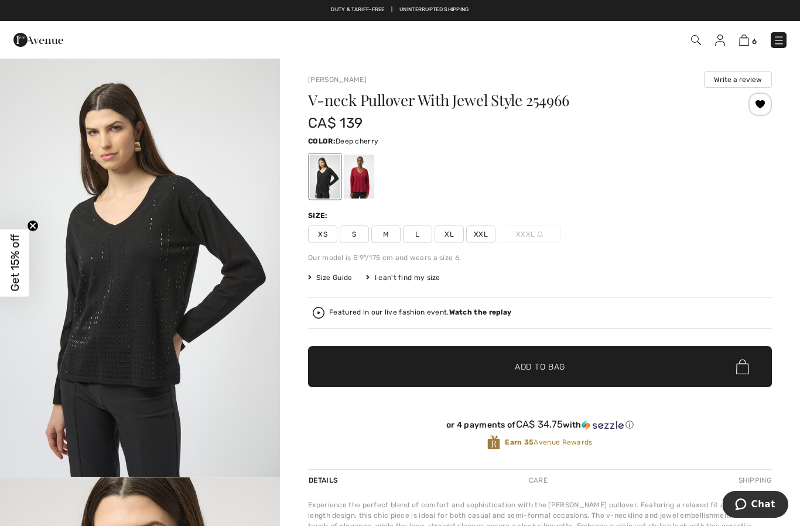
click at [360, 191] on div at bounding box center [359, 177] width 30 height 44
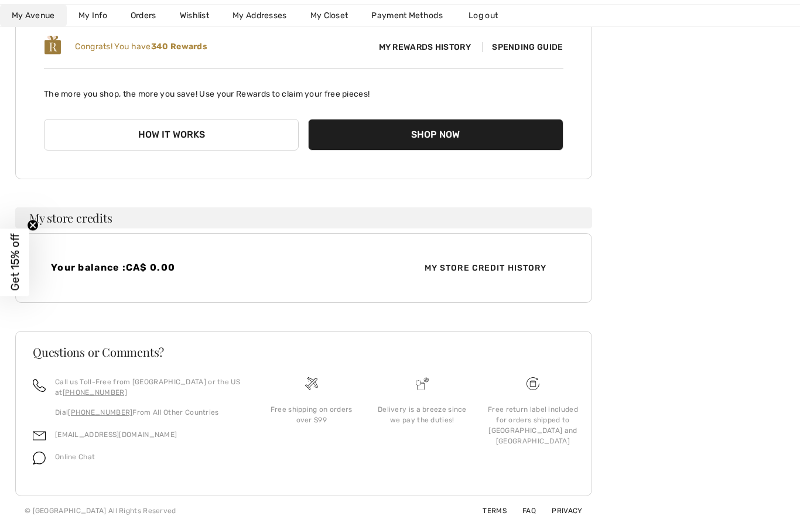
click at [192, 9] on link "Wishlist" at bounding box center [194, 16] width 53 height 22
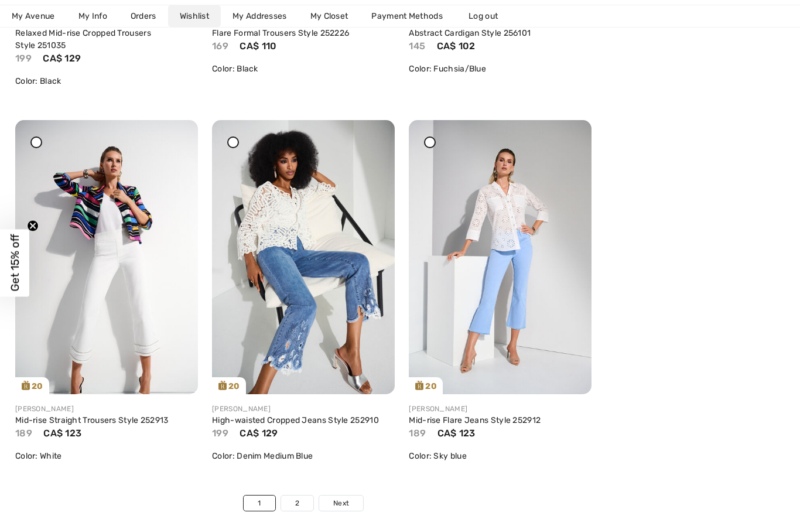
scroll to position [4310, 0]
click at [343, 496] on link "Next" at bounding box center [341, 502] width 44 height 15
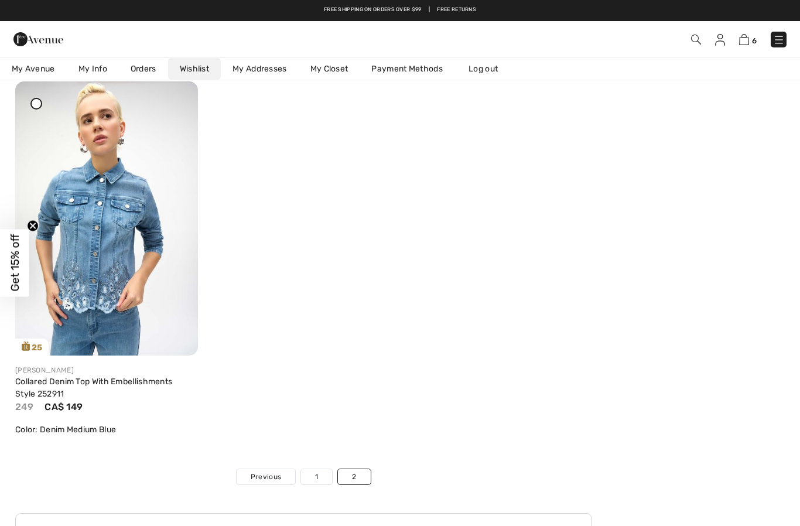
scroll to position [153, 0]
click at [313, 474] on link "1" at bounding box center [316, 476] width 31 height 15
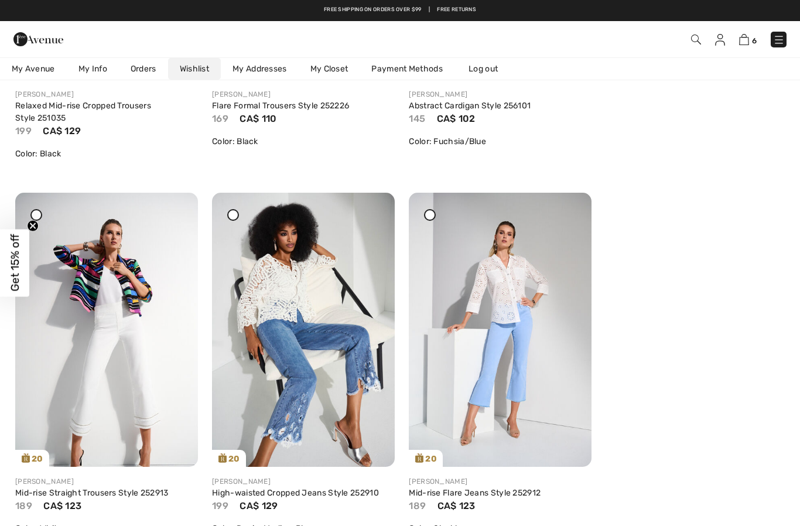
scroll to position [4222, 0]
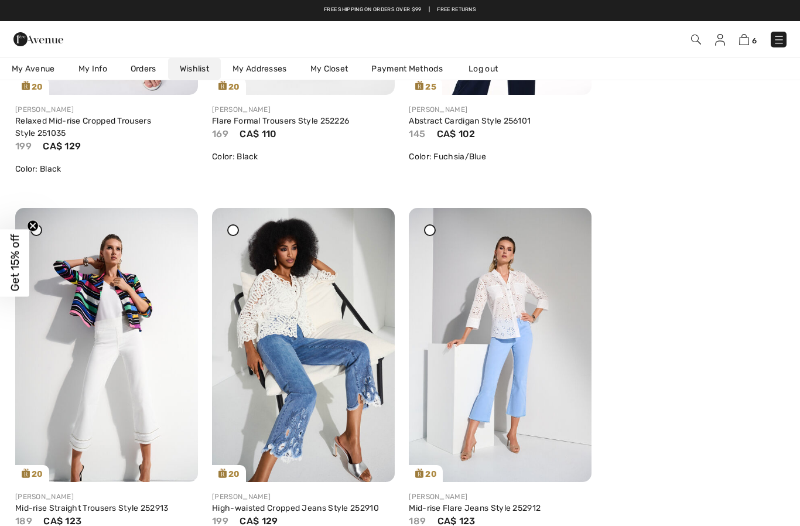
click at [144, 250] on img at bounding box center [106, 345] width 183 height 274
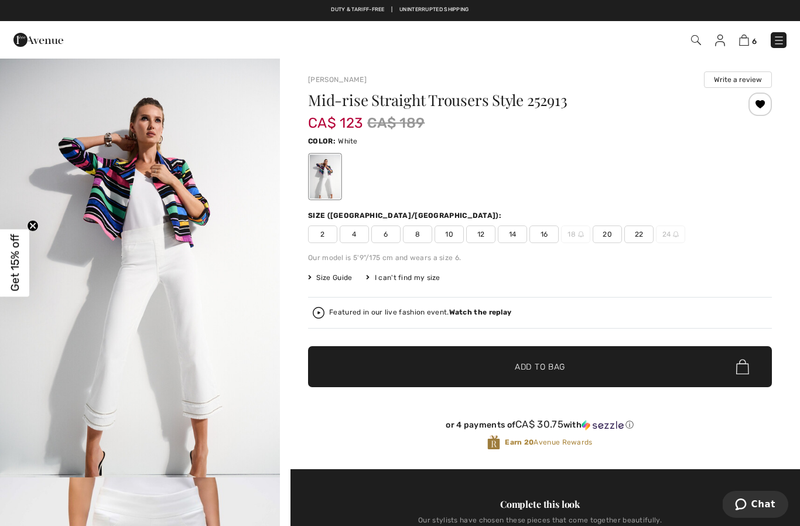
click at [40, 424] on img "1 / 7" at bounding box center [140, 267] width 280 height 420
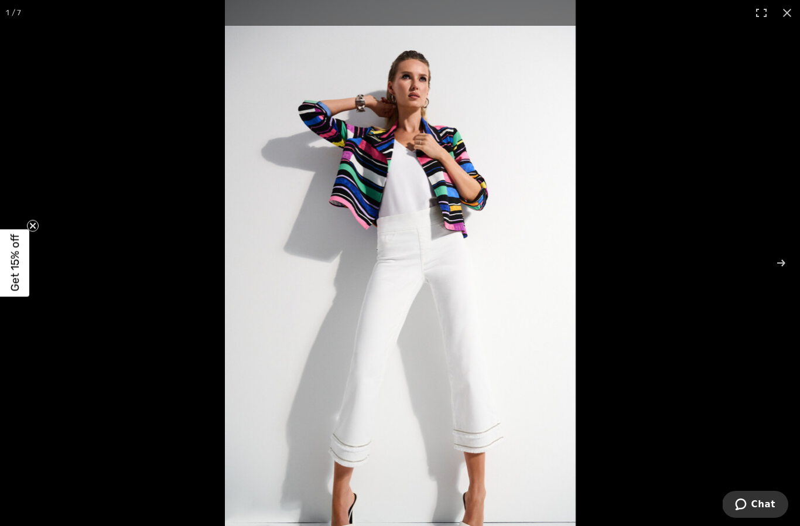
scroll to position [42, 0]
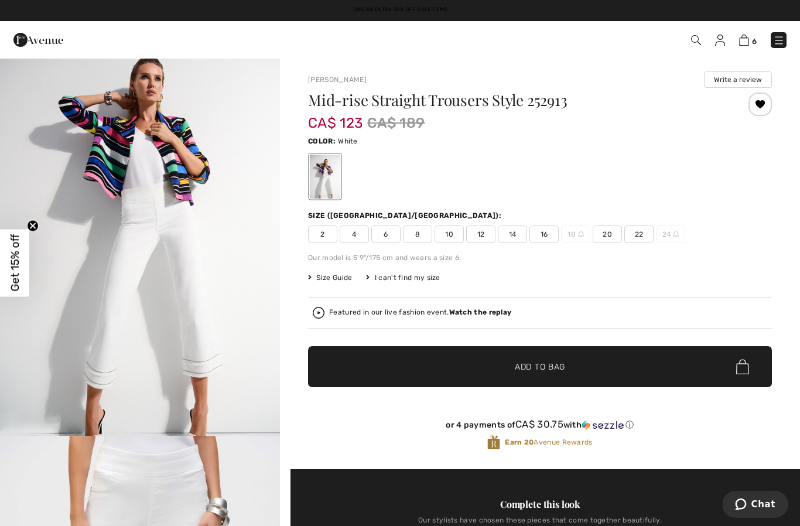
click at [757, 97] on div at bounding box center [759, 103] width 23 height 23
click at [739, 38] on img at bounding box center [744, 40] width 10 height 11
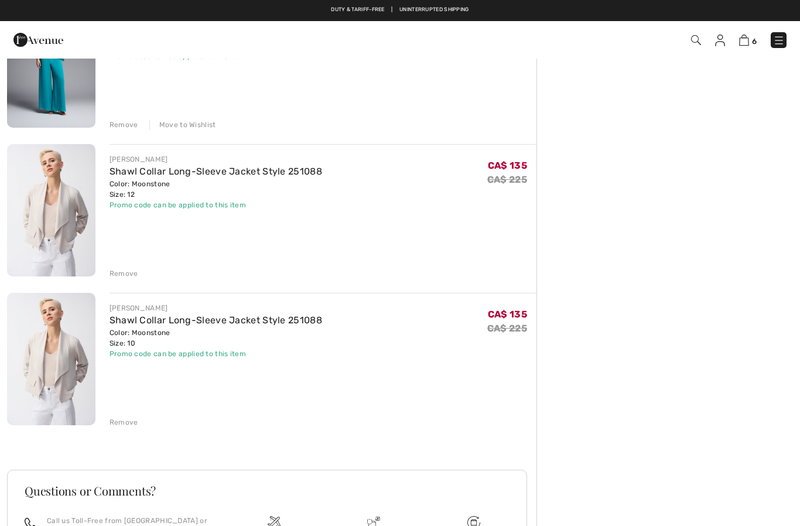
scroll to position [602, 0]
click at [119, 427] on div "Remove" at bounding box center [123, 424] width 29 height 11
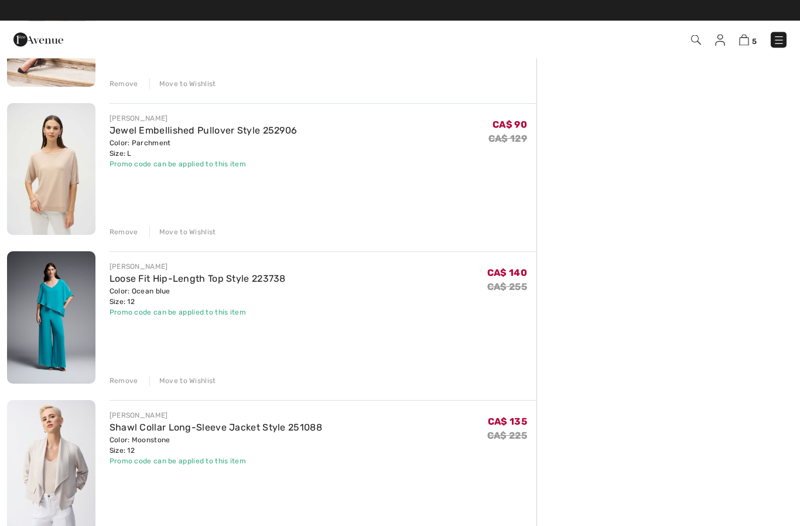
scroll to position [347, 0]
